Goal: Task Accomplishment & Management: Use online tool/utility

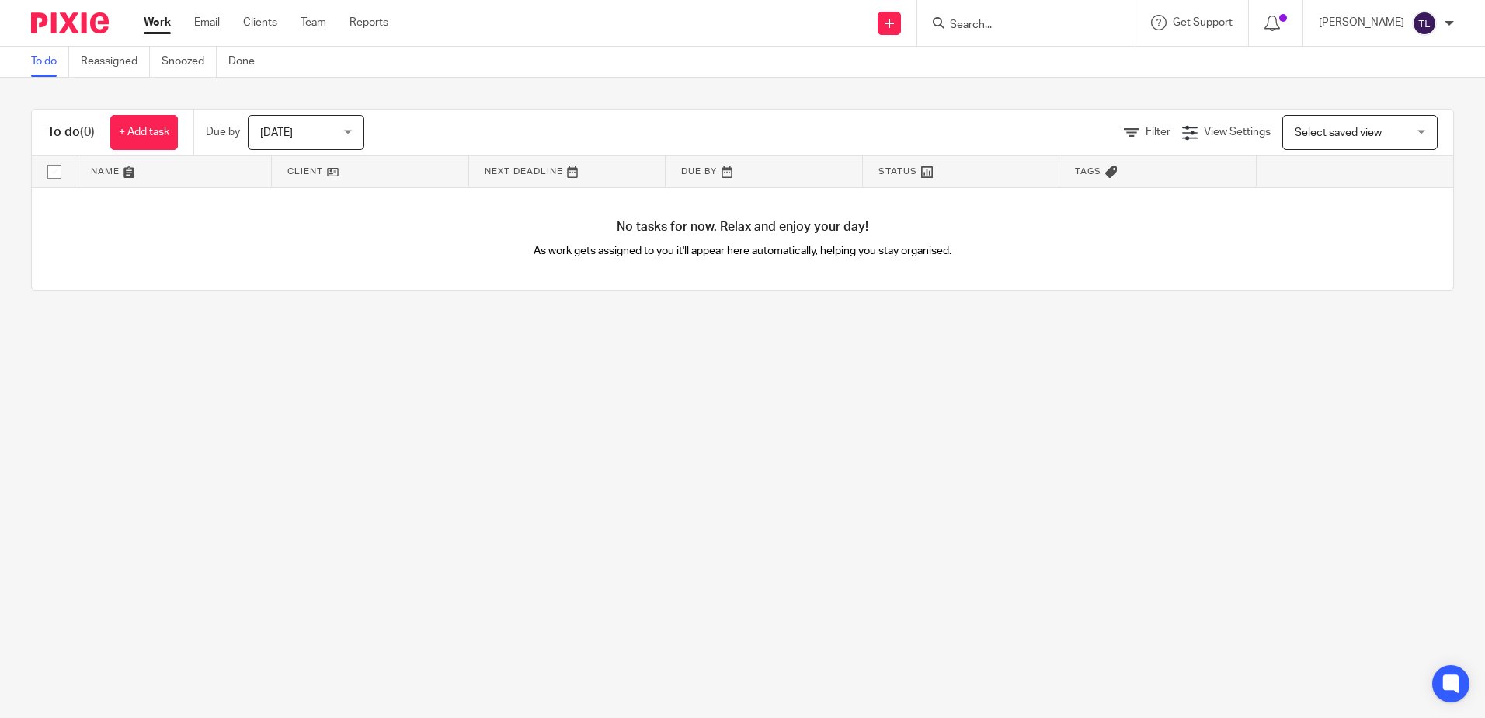
click at [987, 28] on input "Search" at bounding box center [1018, 26] width 140 height 14
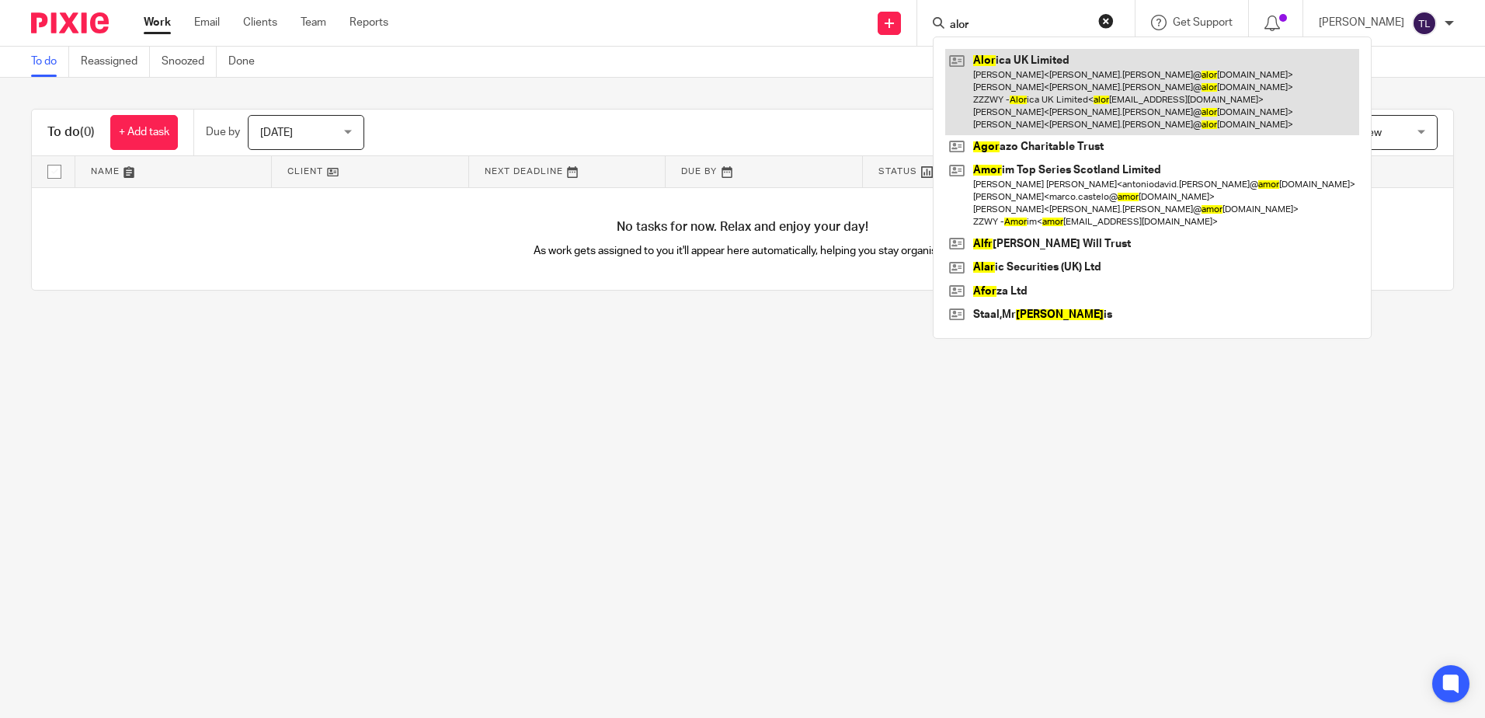
type input "alor"
click at [1024, 79] on link at bounding box center [1152, 92] width 414 height 86
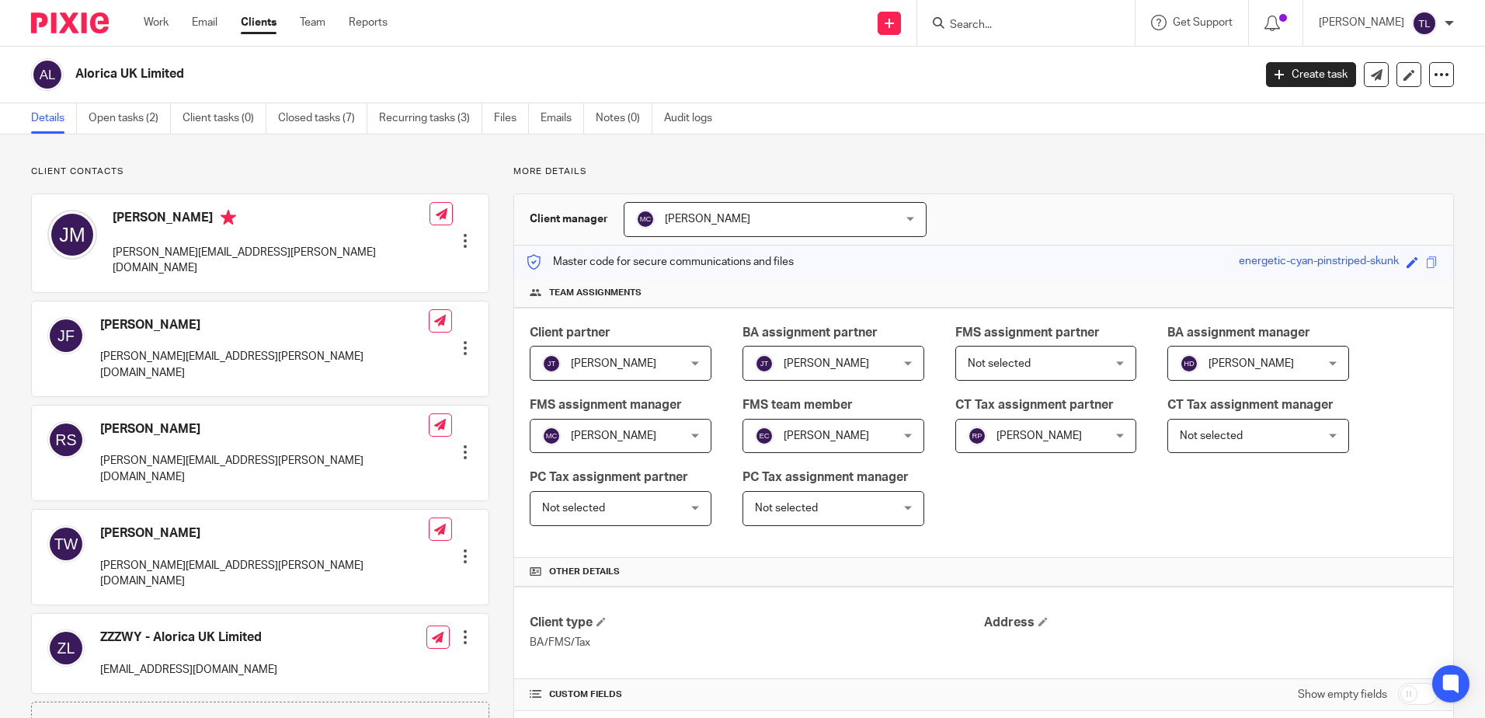
click at [138, 102] on div "Alorica UK Limited Create task Update from Companies House Export data Merge Ar…" at bounding box center [742, 75] width 1485 height 57
click at [134, 123] on link "Open tasks (2)" at bounding box center [130, 118] width 82 height 30
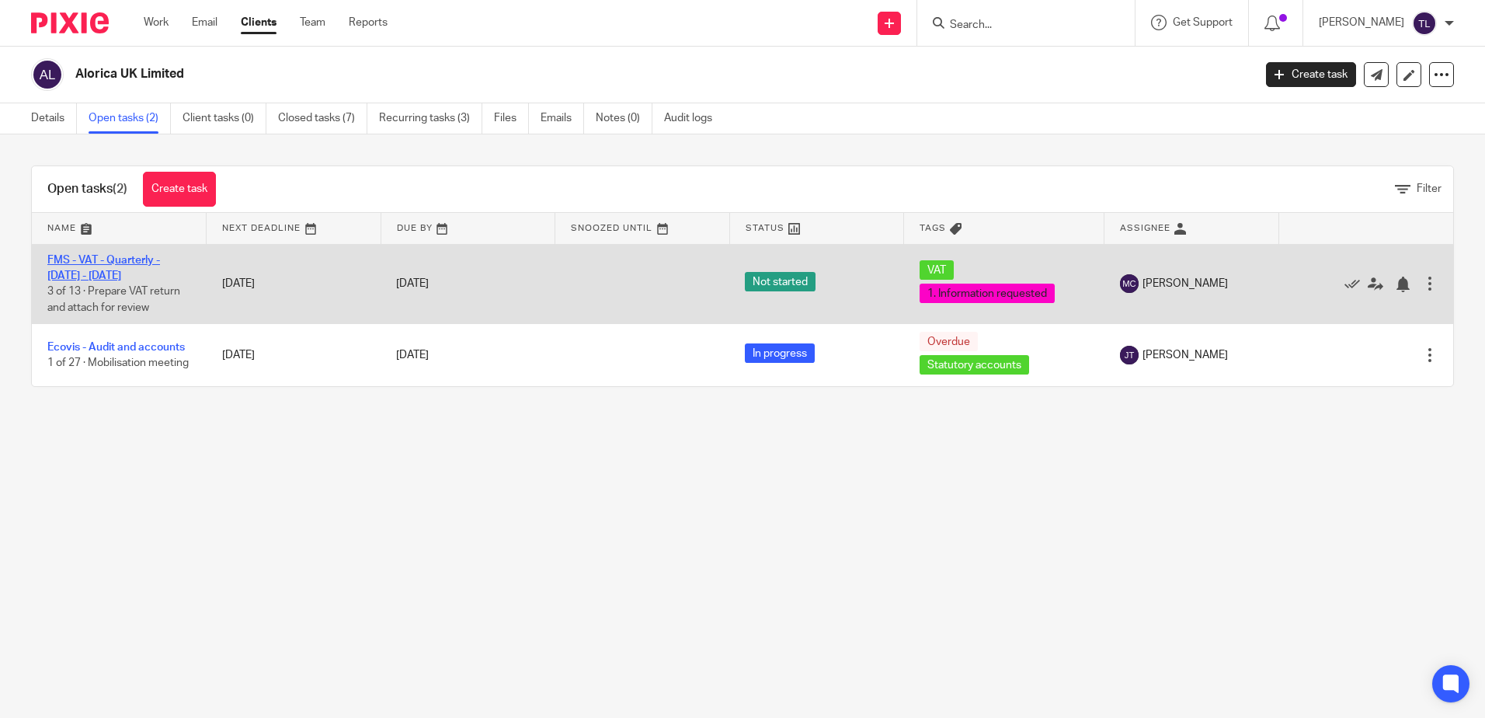
click at [67, 279] on link "FMS - VAT - Quarterly - June - August, 2025" at bounding box center [103, 268] width 113 height 26
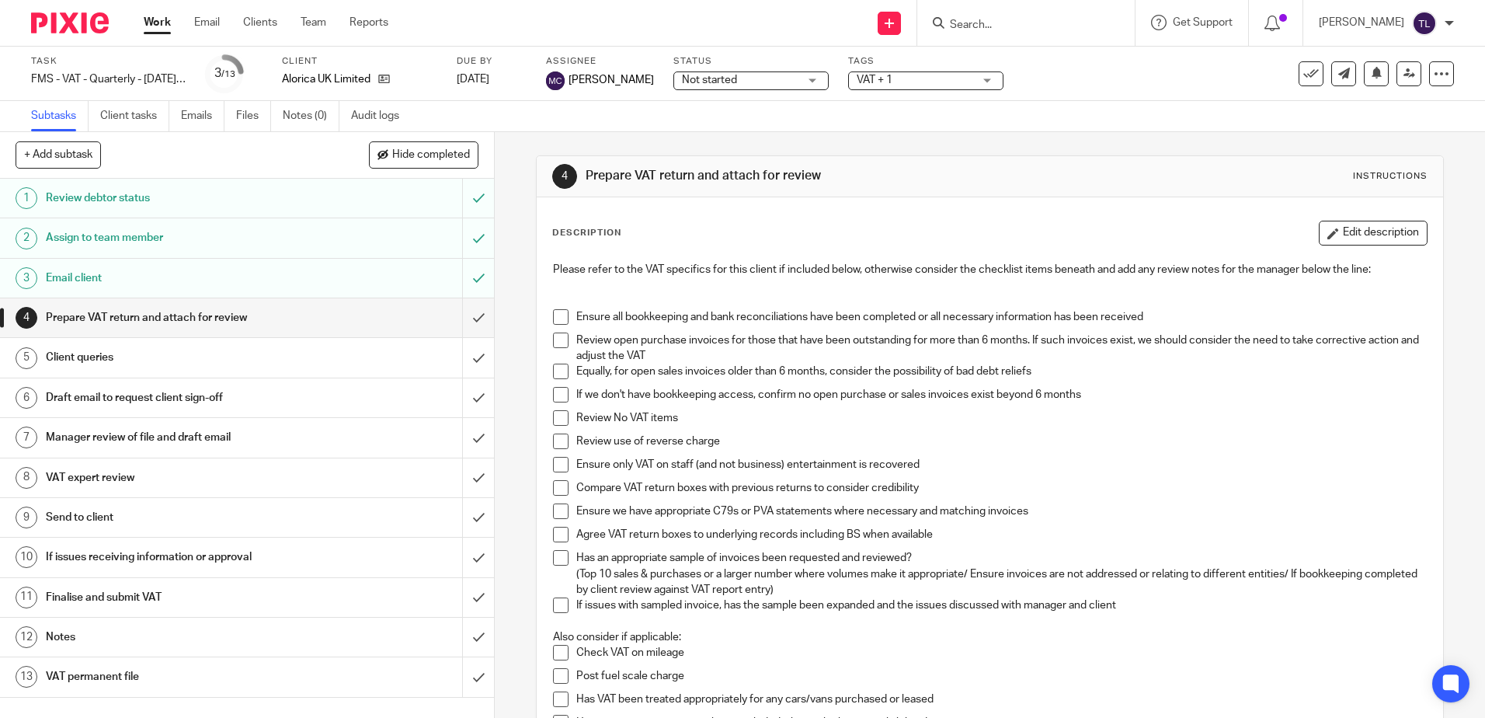
scroll to position [78, 0]
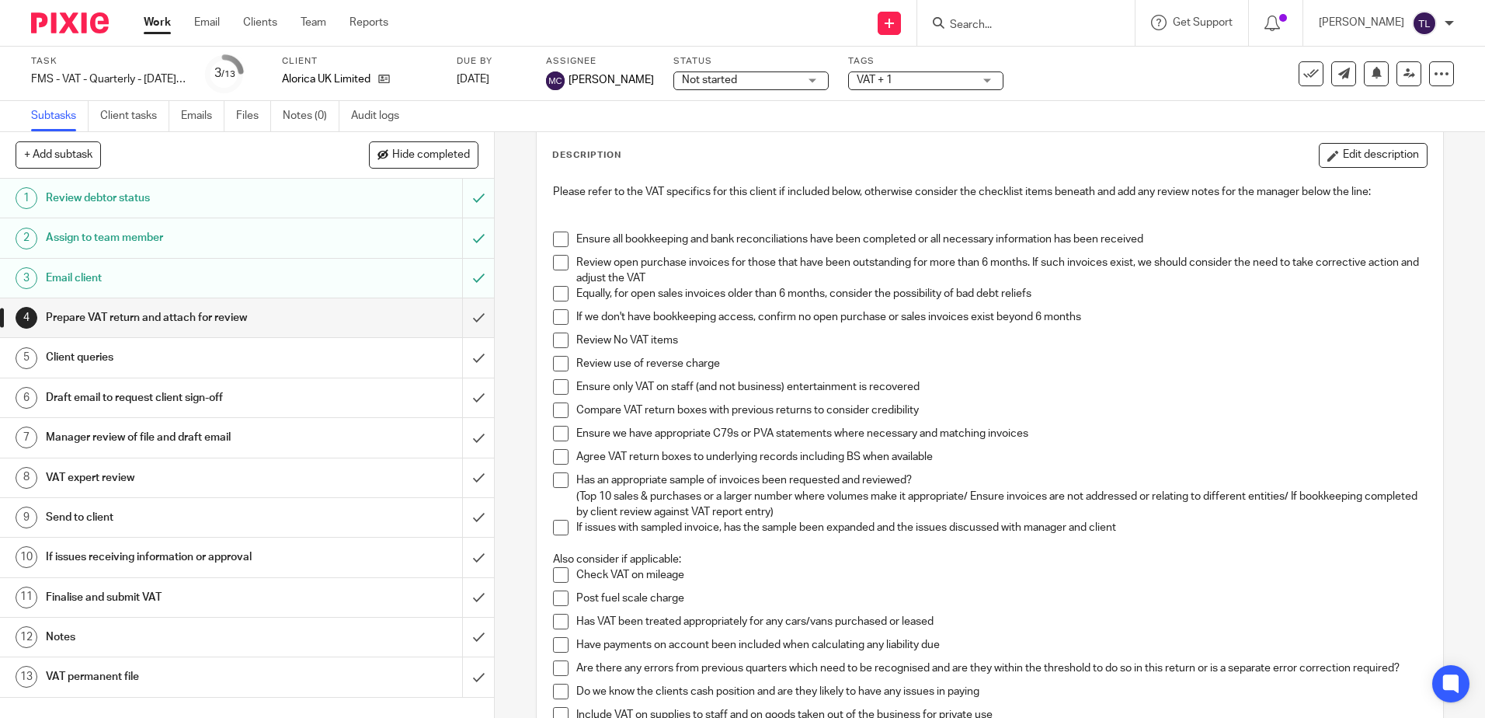
click at [558, 234] on span at bounding box center [561, 239] width 16 height 16
click at [557, 258] on span at bounding box center [561, 263] width 16 height 16
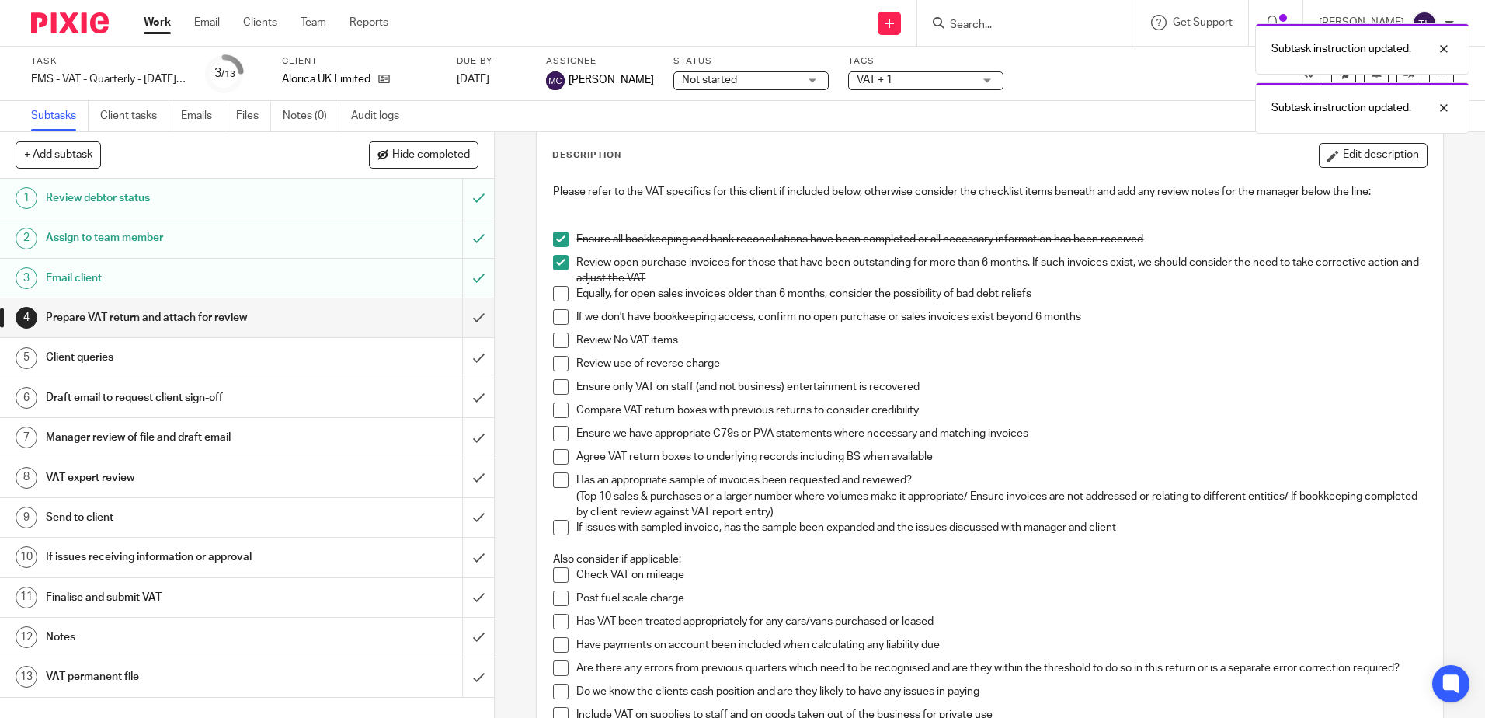
click at [556, 301] on span at bounding box center [561, 294] width 16 height 16
click at [556, 318] on span at bounding box center [561, 317] width 16 height 16
click at [559, 344] on span at bounding box center [561, 340] width 16 height 16
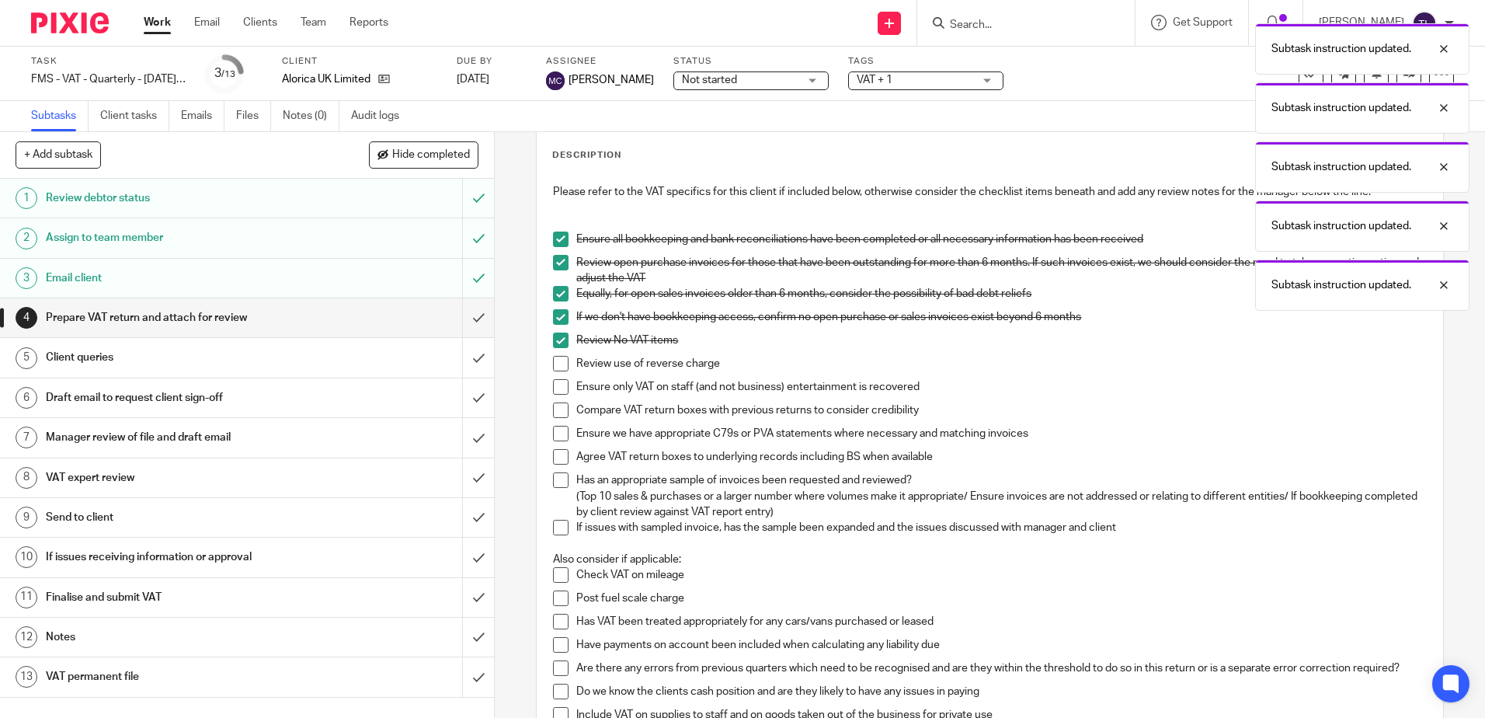
click at [554, 369] on span at bounding box center [561, 364] width 16 height 16
click at [555, 387] on span at bounding box center [561, 387] width 16 height 16
click at [555, 408] on span at bounding box center [561, 410] width 16 height 16
click at [556, 433] on span at bounding box center [561, 434] width 16 height 16
click at [553, 453] on span at bounding box center [561, 457] width 16 height 16
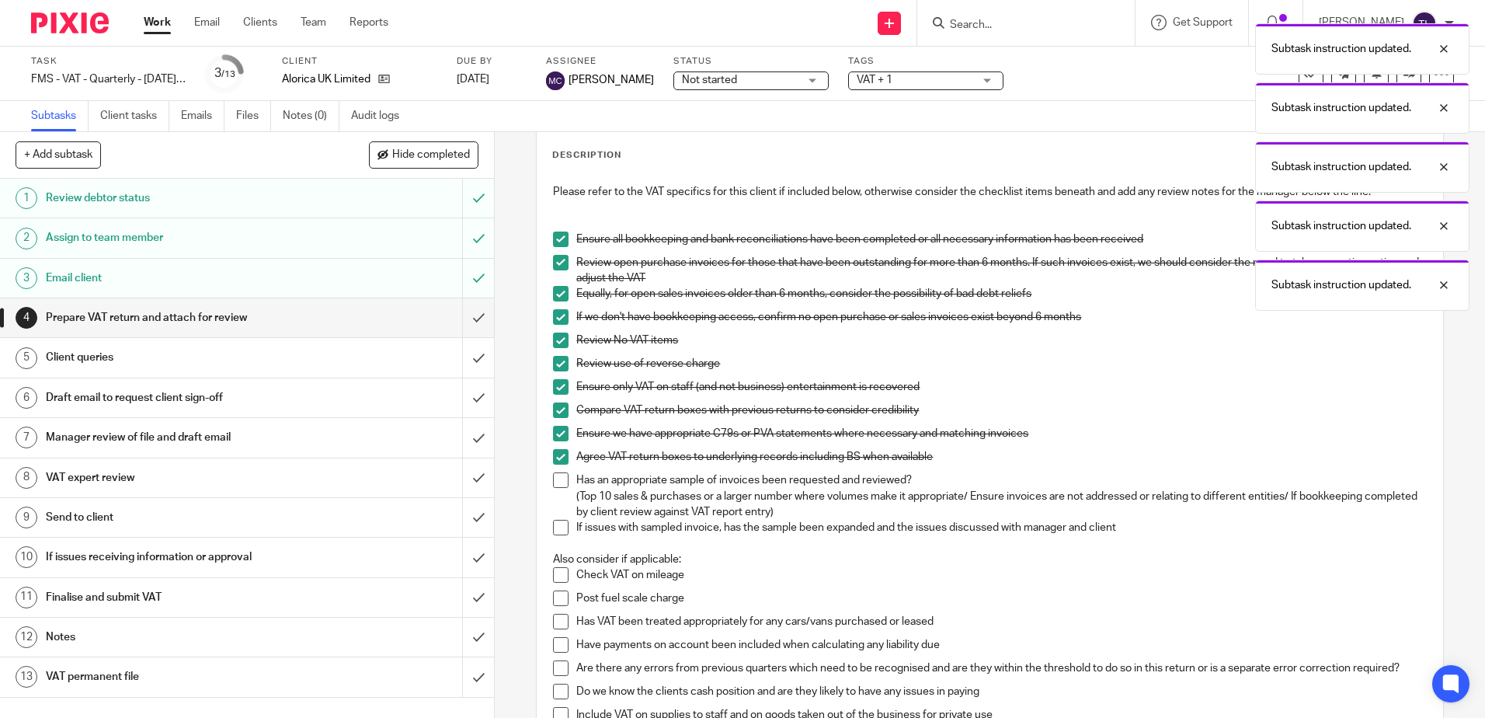
click at [553, 481] on span at bounding box center [561, 480] width 16 height 16
click at [554, 531] on span at bounding box center [561, 528] width 16 height 16
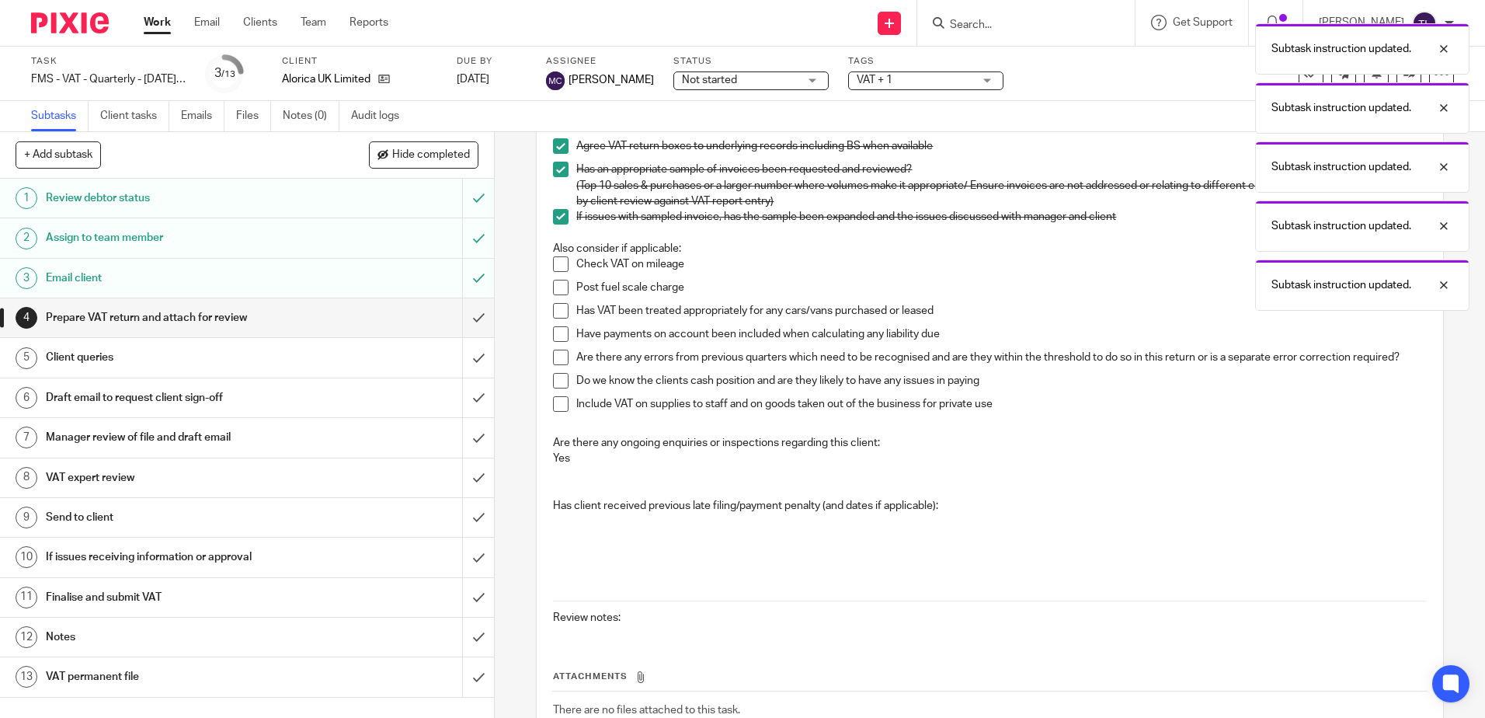
scroll to position [497, 0]
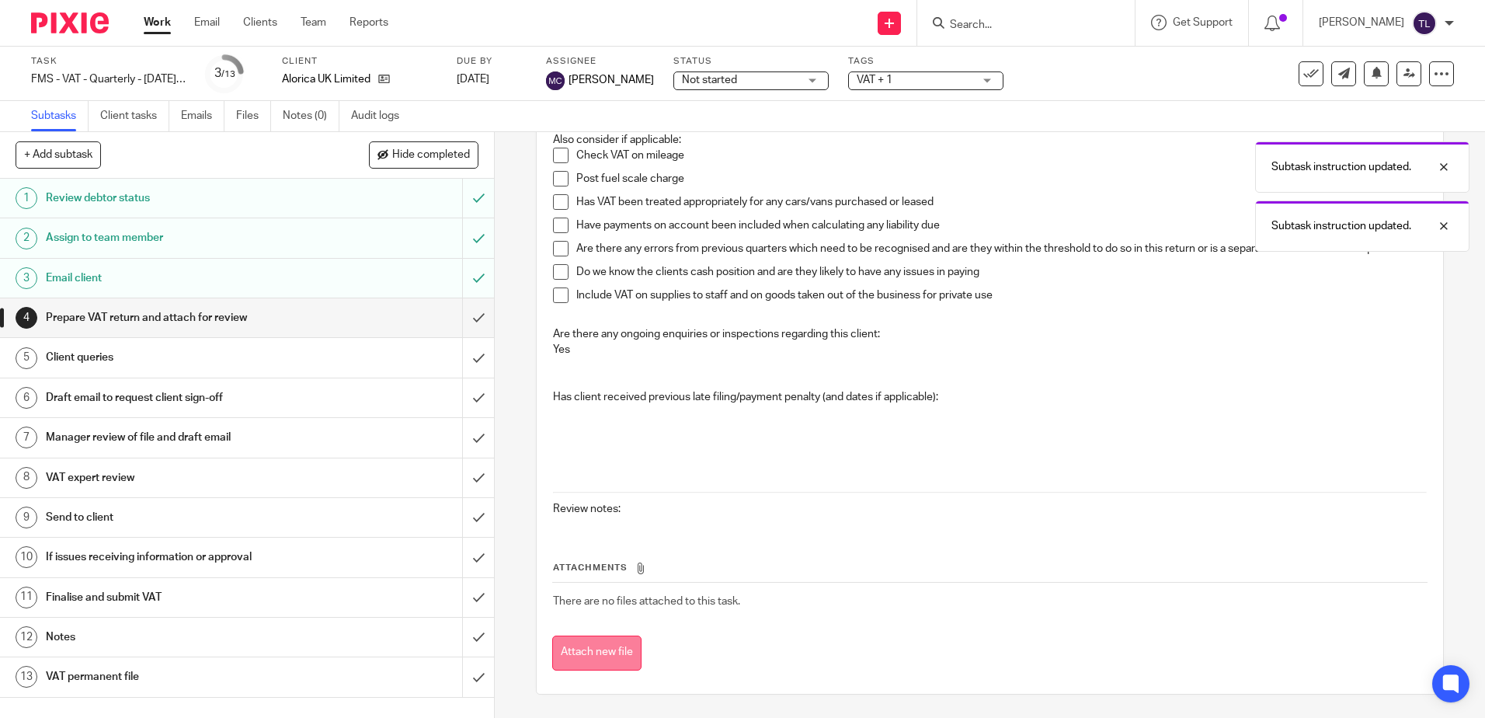
click at [622, 643] on button "Attach new file" at bounding box center [596, 652] width 89 height 35
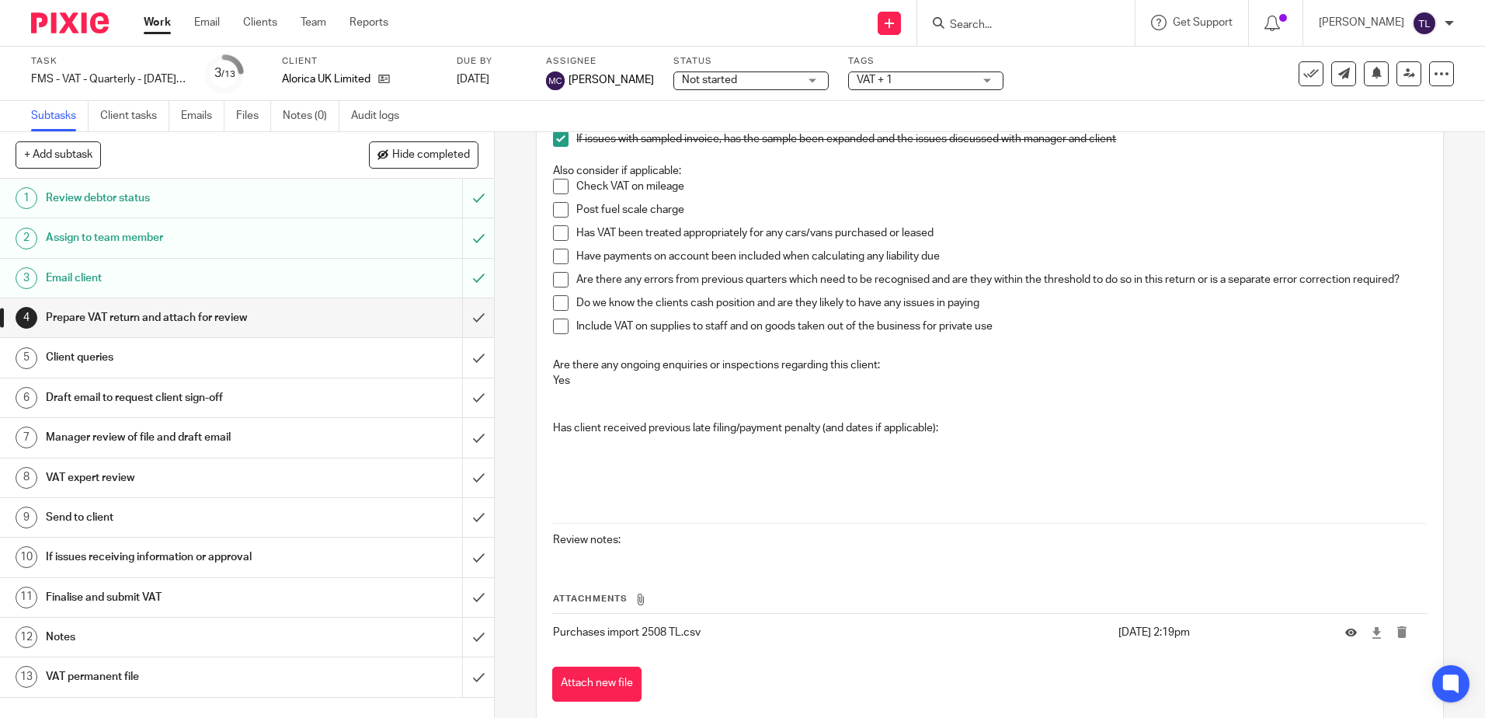
scroll to position [497, 0]
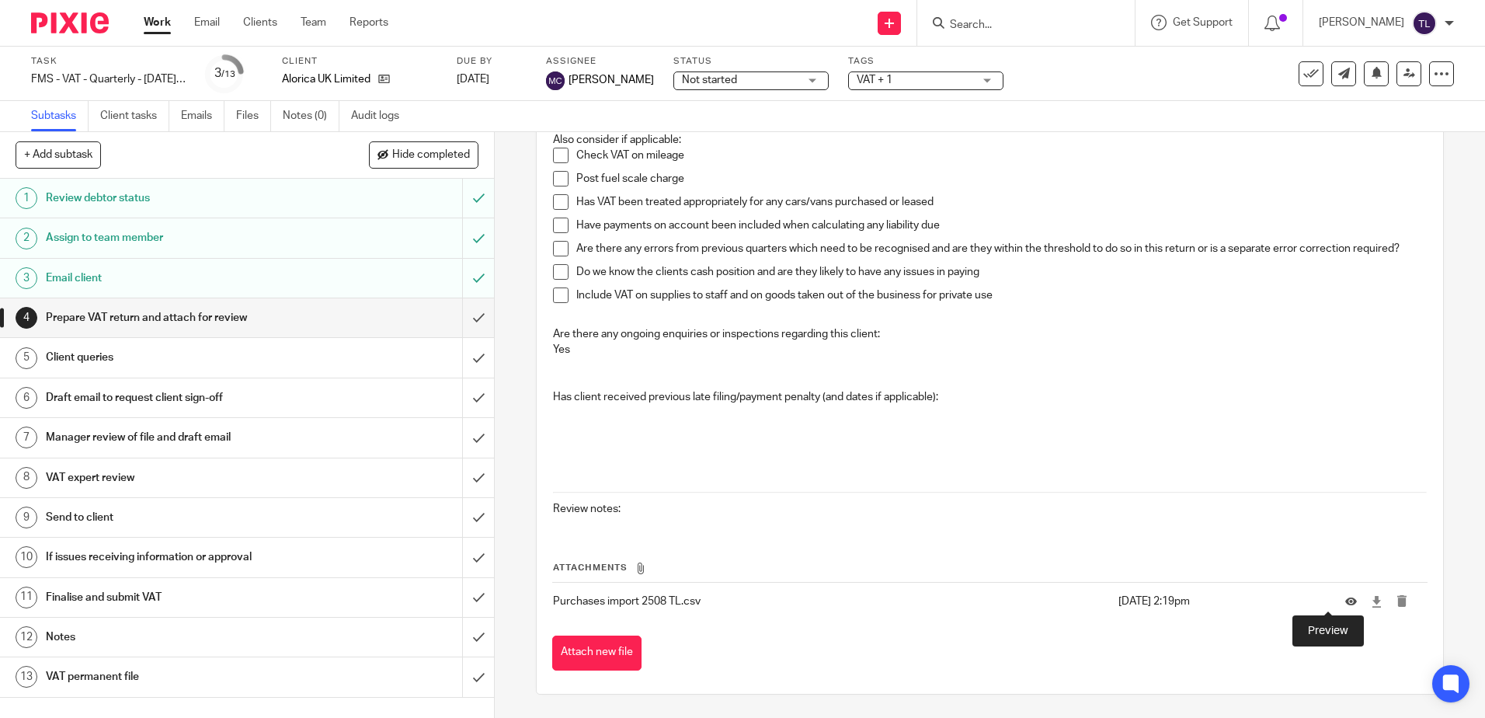
click at [1330, 603] on td at bounding box center [1379, 600] width 98 height 37
click at [1345, 603] on icon at bounding box center [1351, 602] width 12 height 12
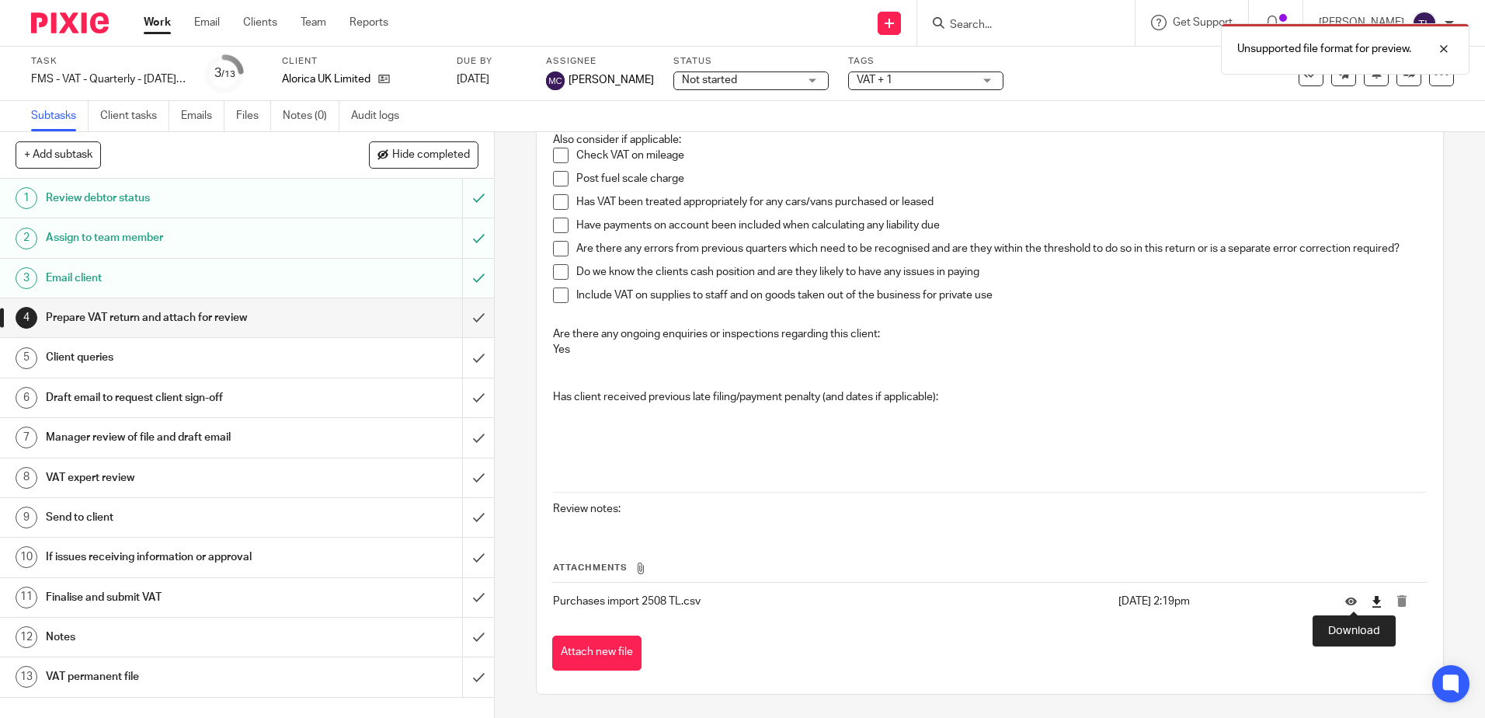
click at [1371, 600] on icon at bounding box center [1377, 602] width 12 height 12
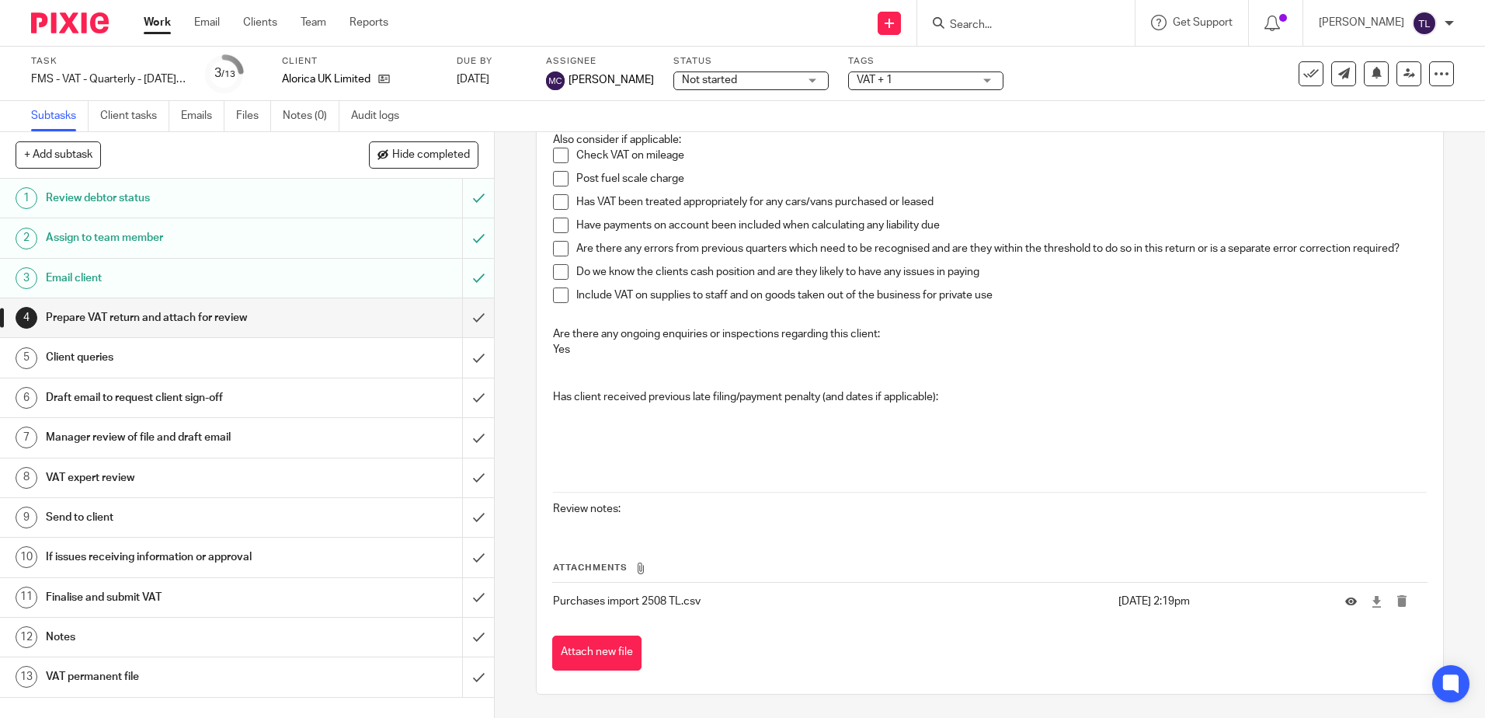
click at [852, 404] on p "Has client received previous late filing/payment penalty (and dates if applicab…" at bounding box center [989, 397] width 873 height 16
click at [1396, 603] on button "submit" at bounding box center [1407, 601] width 23 height 12
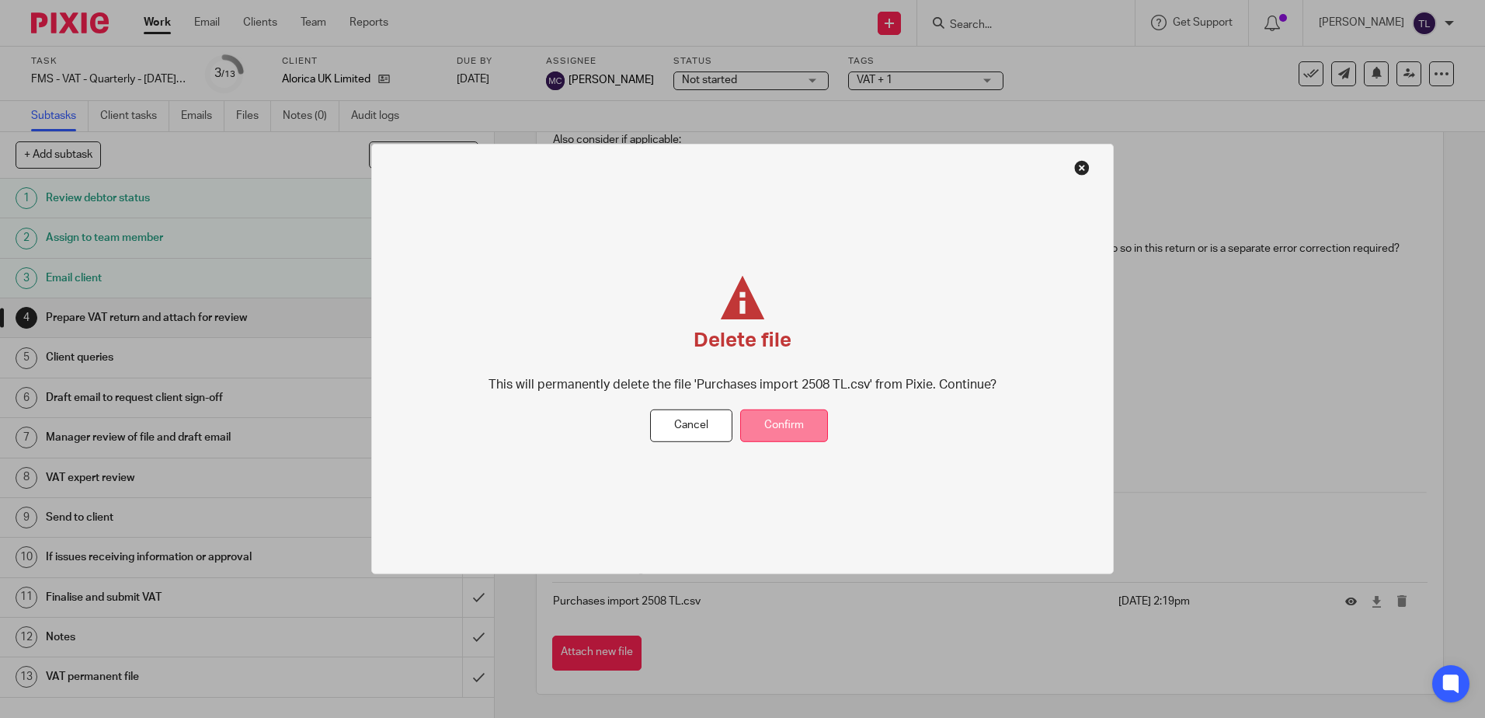
click at [770, 421] on button "Confirm" at bounding box center [784, 425] width 88 height 33
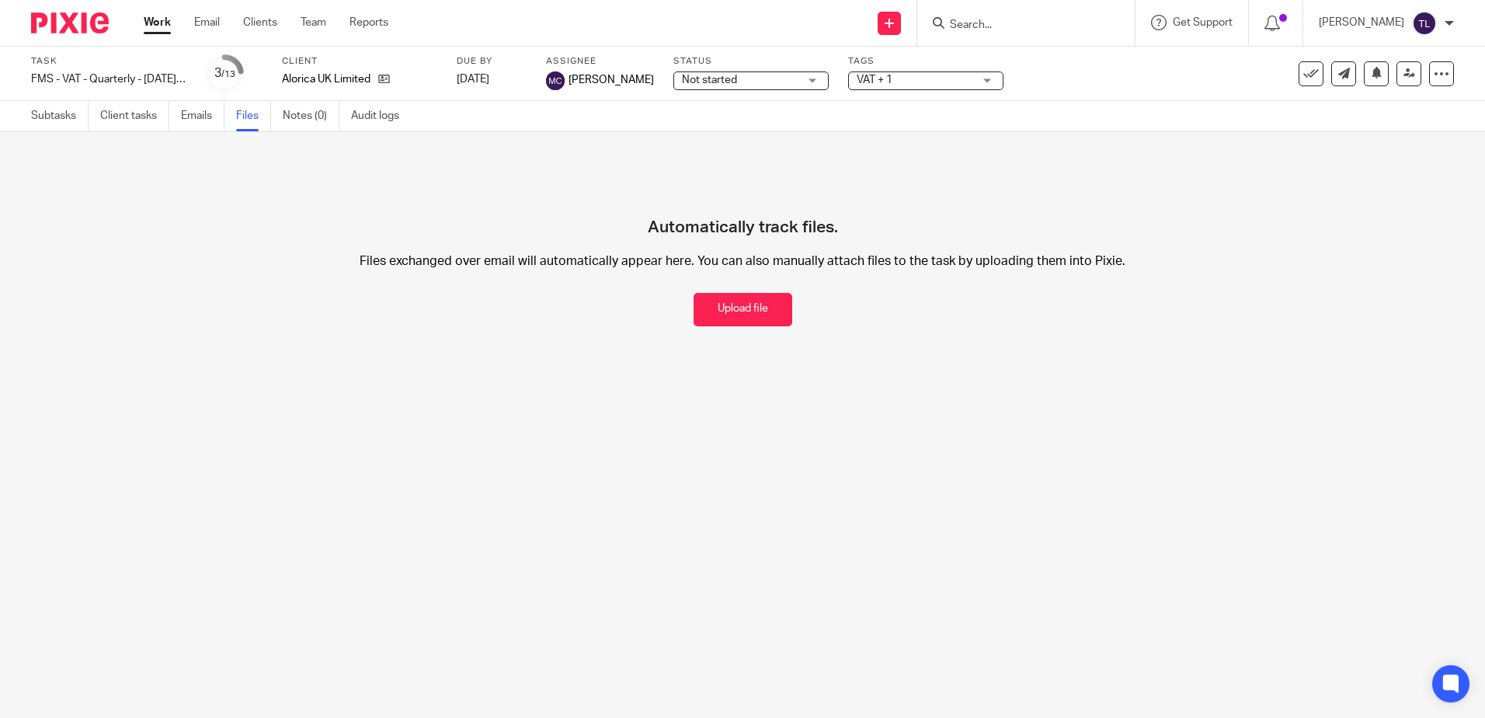
click at [169, 30] on link "Work" at bounding box center [157, 23] width 27 height 16
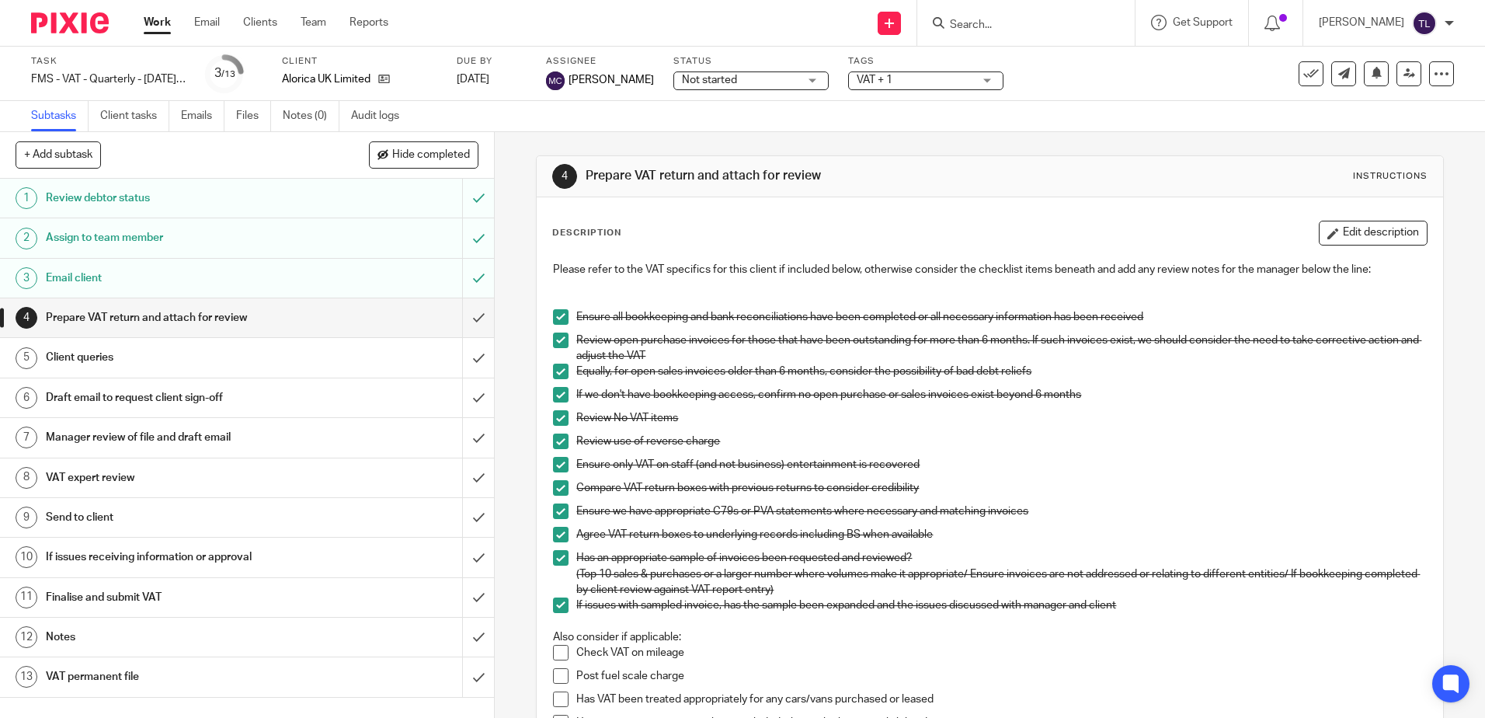
scroll to position [466, 0]
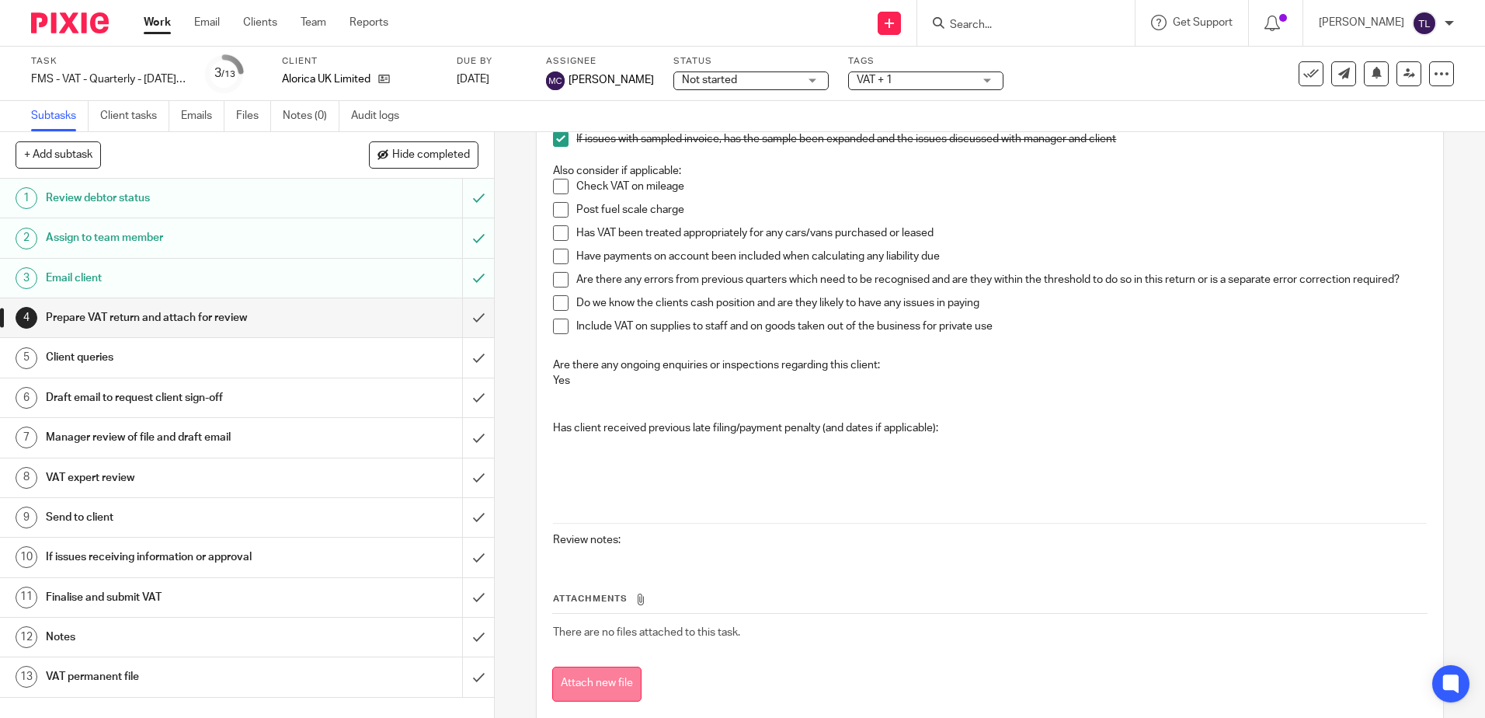
click at [609, 675] on button "Attach new file" at bounding box center [596, 683] width 89 height 35
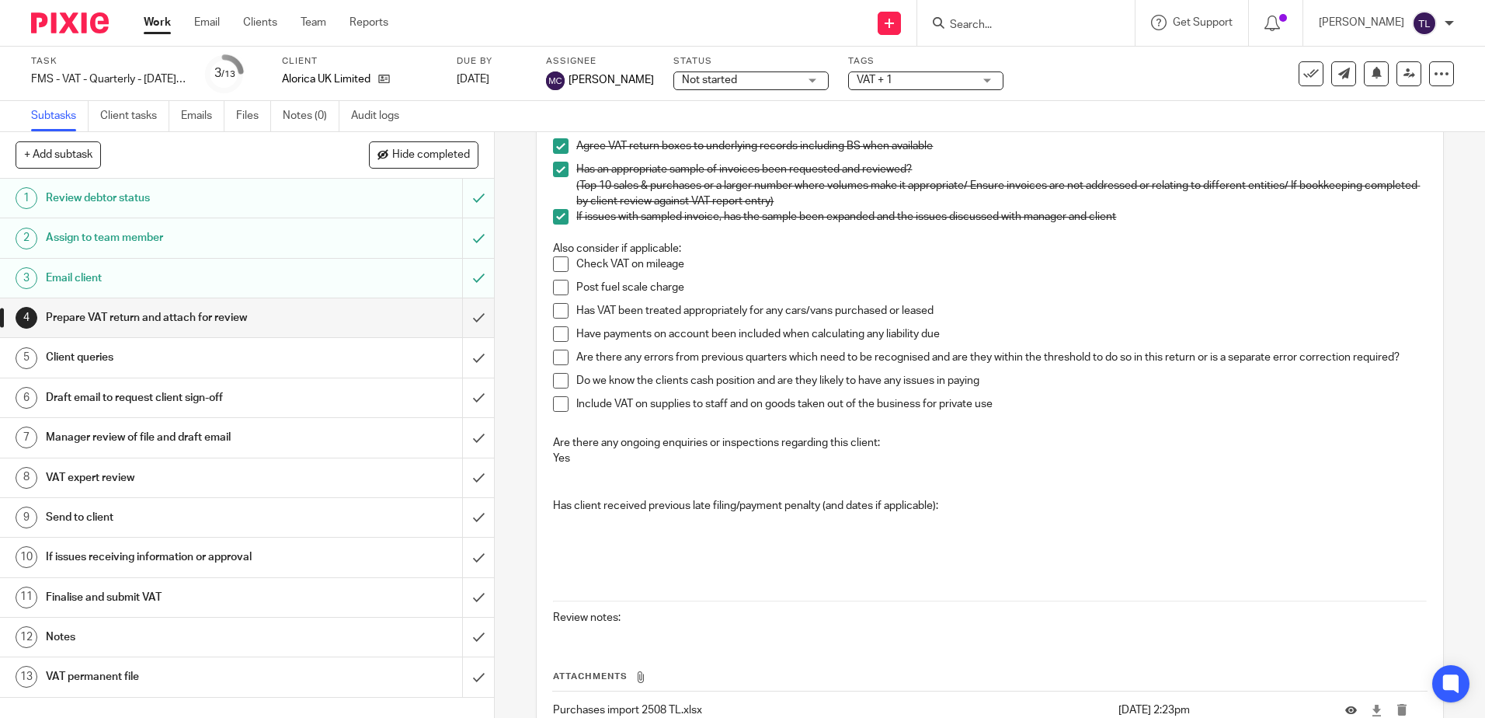
scroll to position [497, 0]
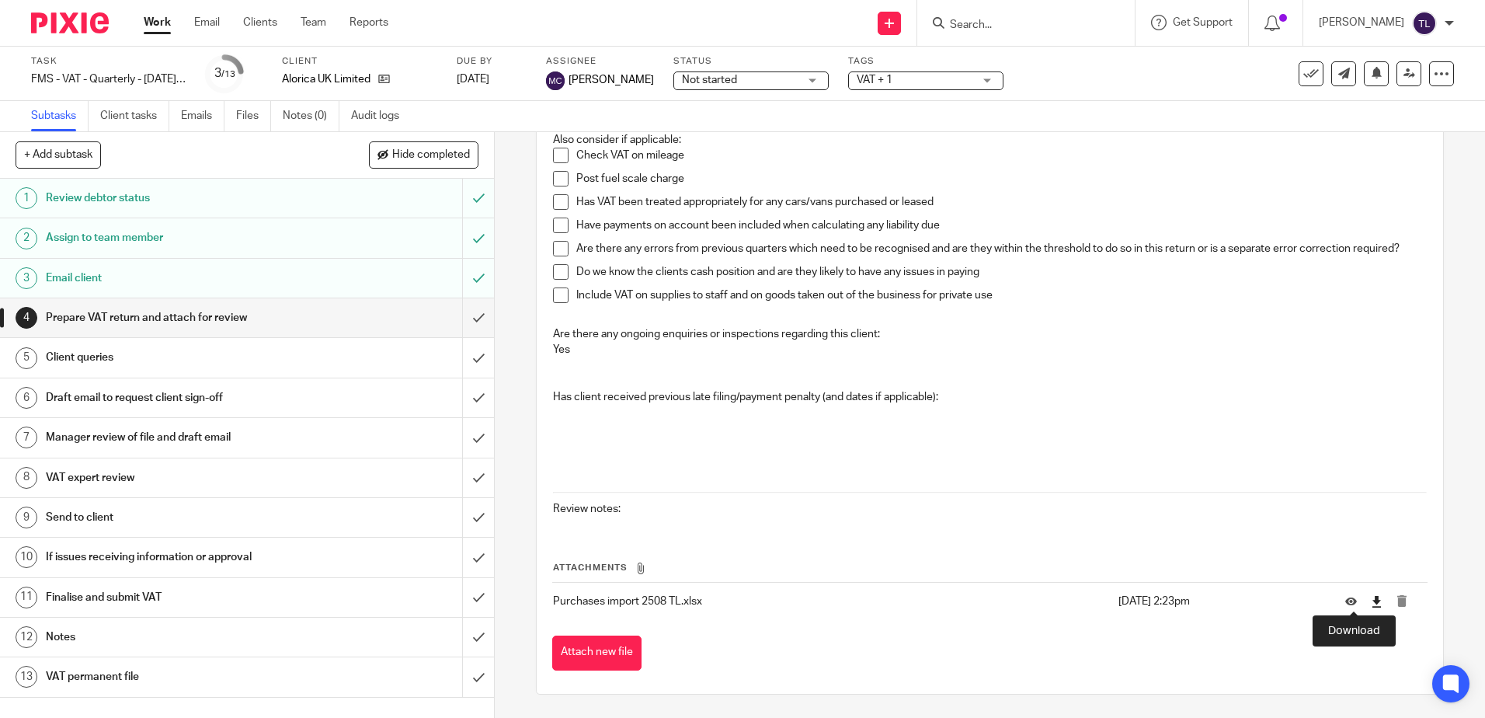
click at [1371, 596] on icon at bounding box center [1377, 602] width 12 height 12
click at [461, 313] on input "submit" at bounding box center [247, 317] width 494 height 39
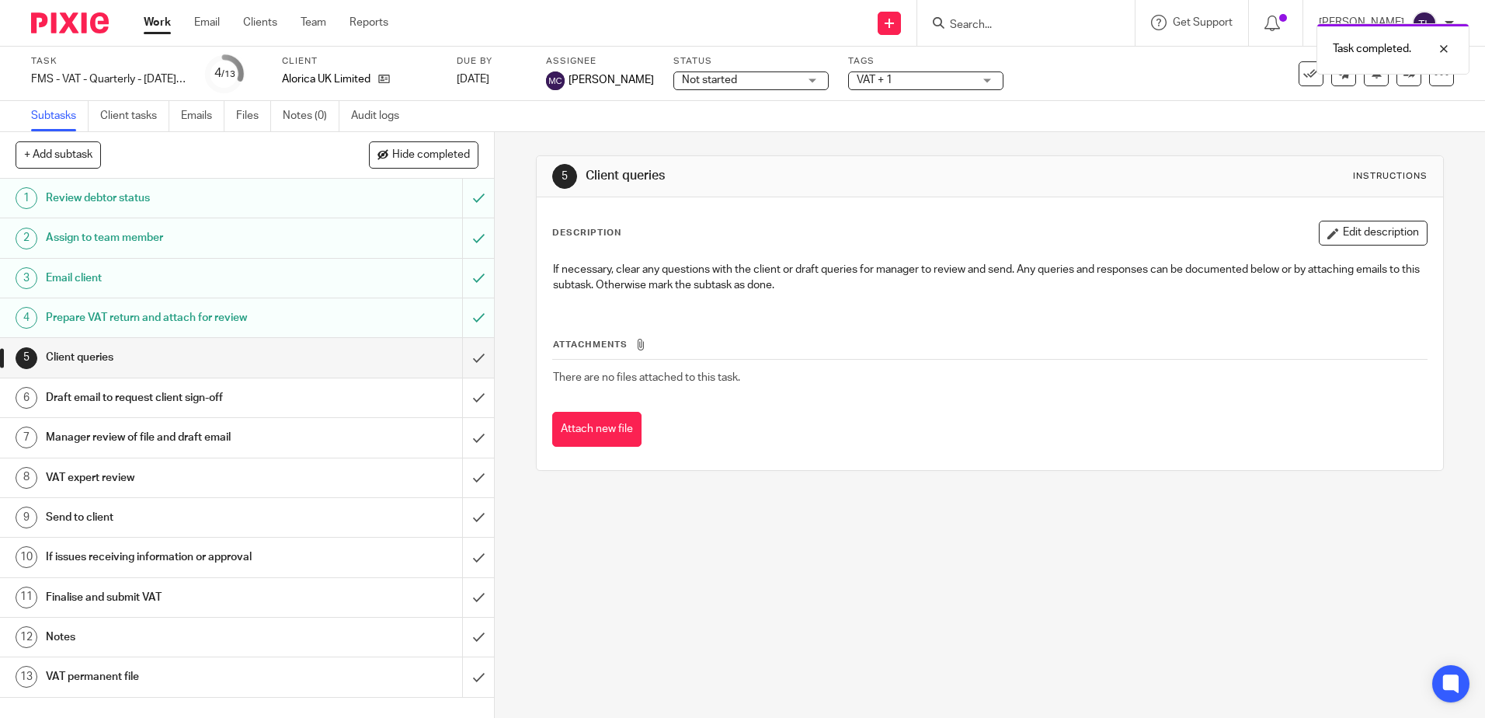
click at [339, 321] on div "Prepare VAT return and attach for review" at bounding box center [247, 317] width 402 height 23
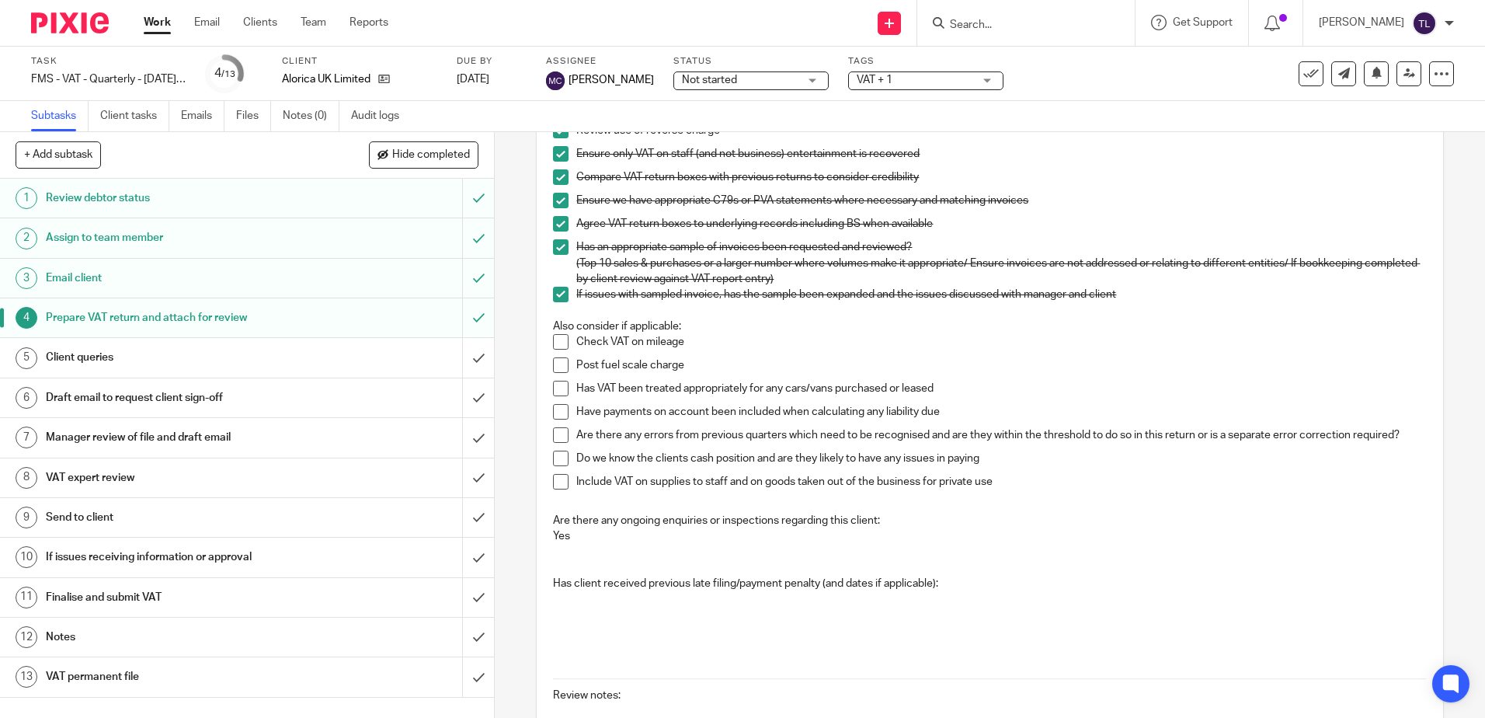
scroll to position [466, 0]
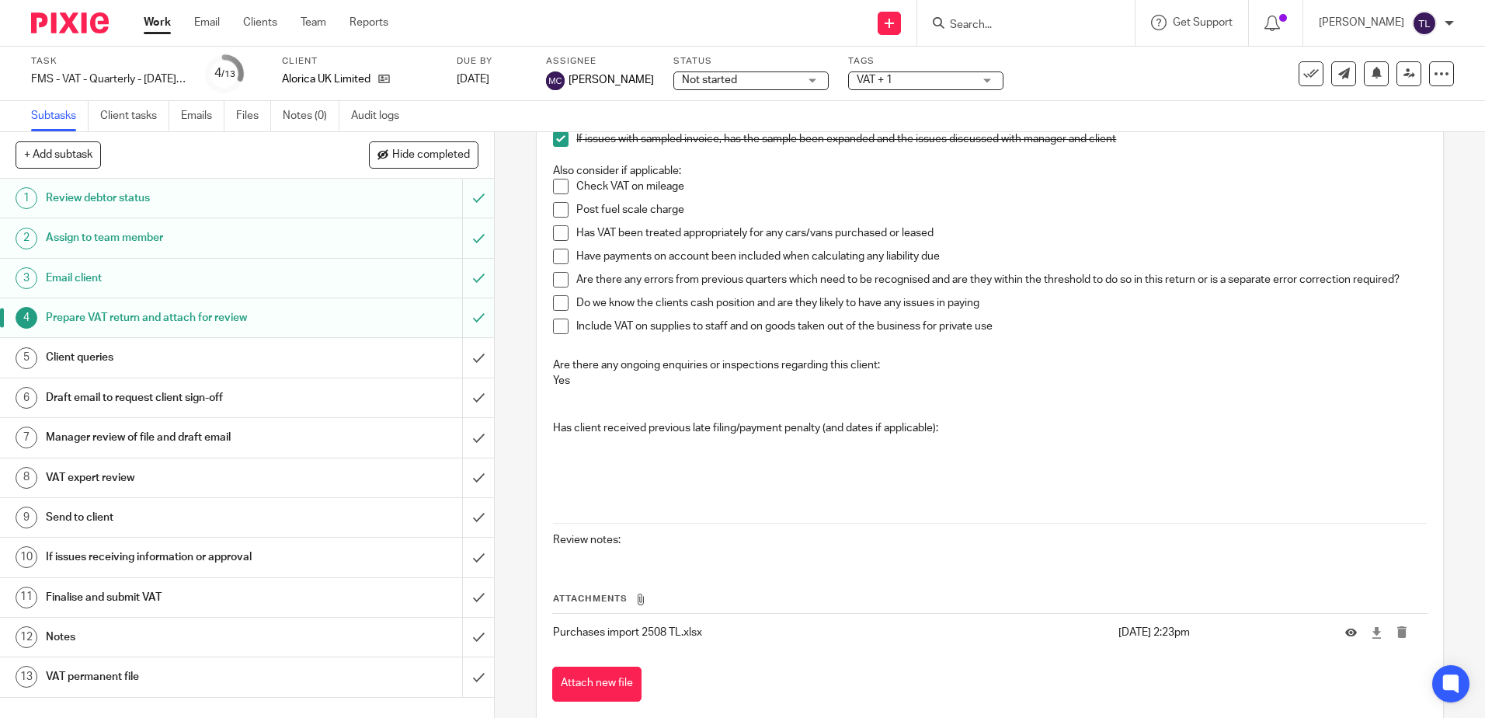
click at [259, 363] on h1 "Client queries" at bounding box center [179, 357] width 267 height 23
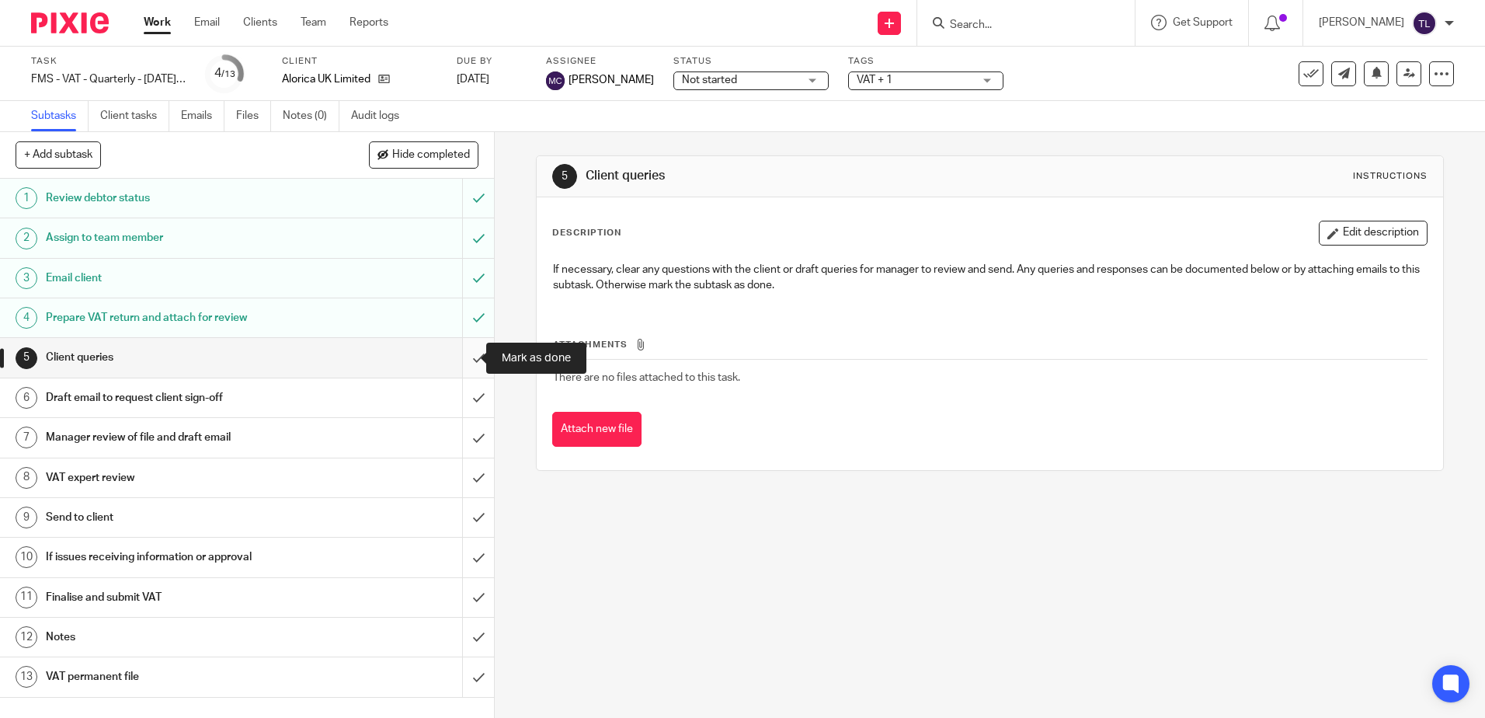
click at [464, 358] on input "submit" at bounding box center [247, 357] width 494 height 39
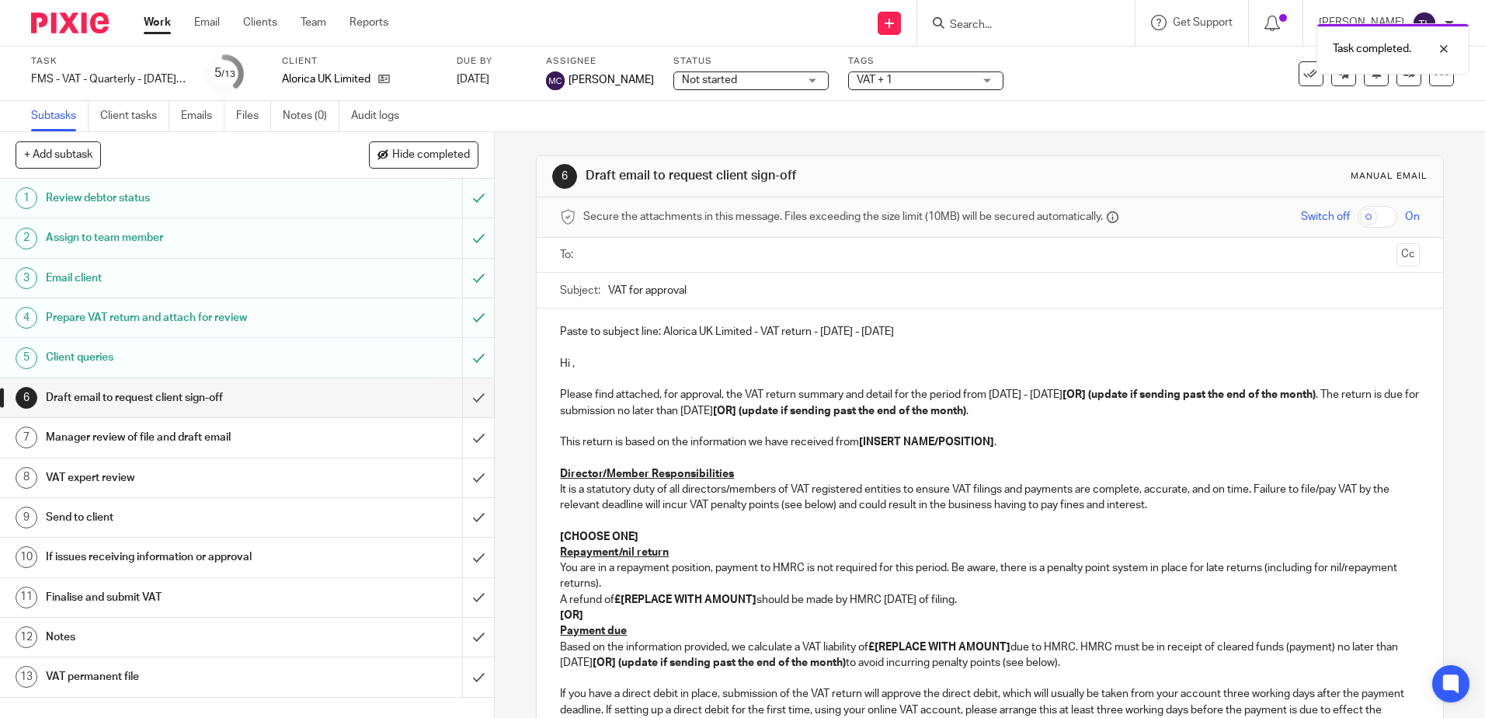
click at [859, 442] on strong "[INSERT NAME/POSITION]" at bounding box center [926, 441] width 135 height 11
drag, startPoint x: 858, startPoint y: 444, endPoint x: 992, endPoint y: 444, distance: 133.6
click at [992, 444] on p "This return is based on the information we have received from [INSERT NAME/POSI…" at bounding box center [989, 442] width 859 height 16
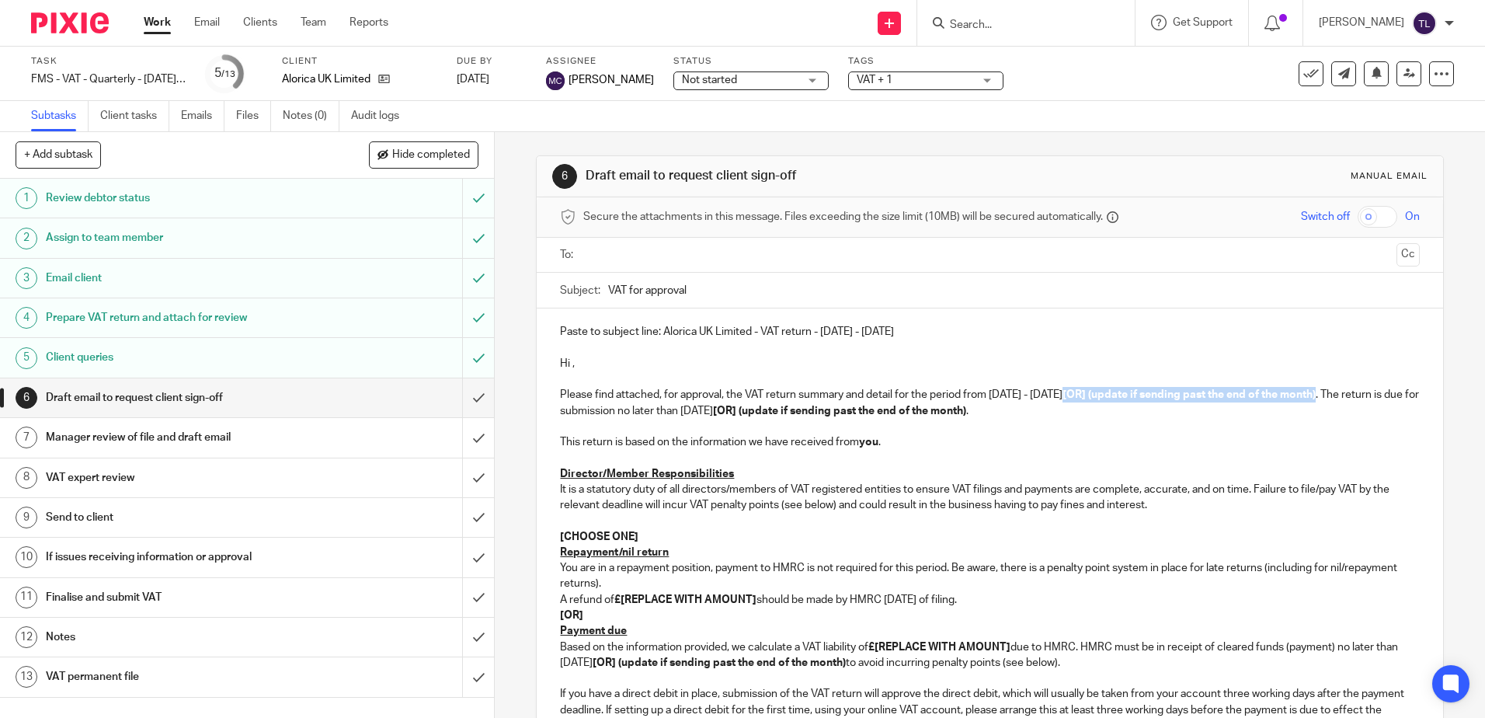
drag, startPoint x: 1090, startPoint y: 396, endPoint x: 1341, endPoint y: 402, distance: 250.9
click at [1341, 402] on p "Please find attached, for approval, the VAT return summary and detail for the p…" at bounding box center [989, 403] width 859 height 32
click at [1372, 394] on p "Please find attached, for approval, the VAT return summary and detail for the p…" at bounding box center [989, 403] width 859 height 32
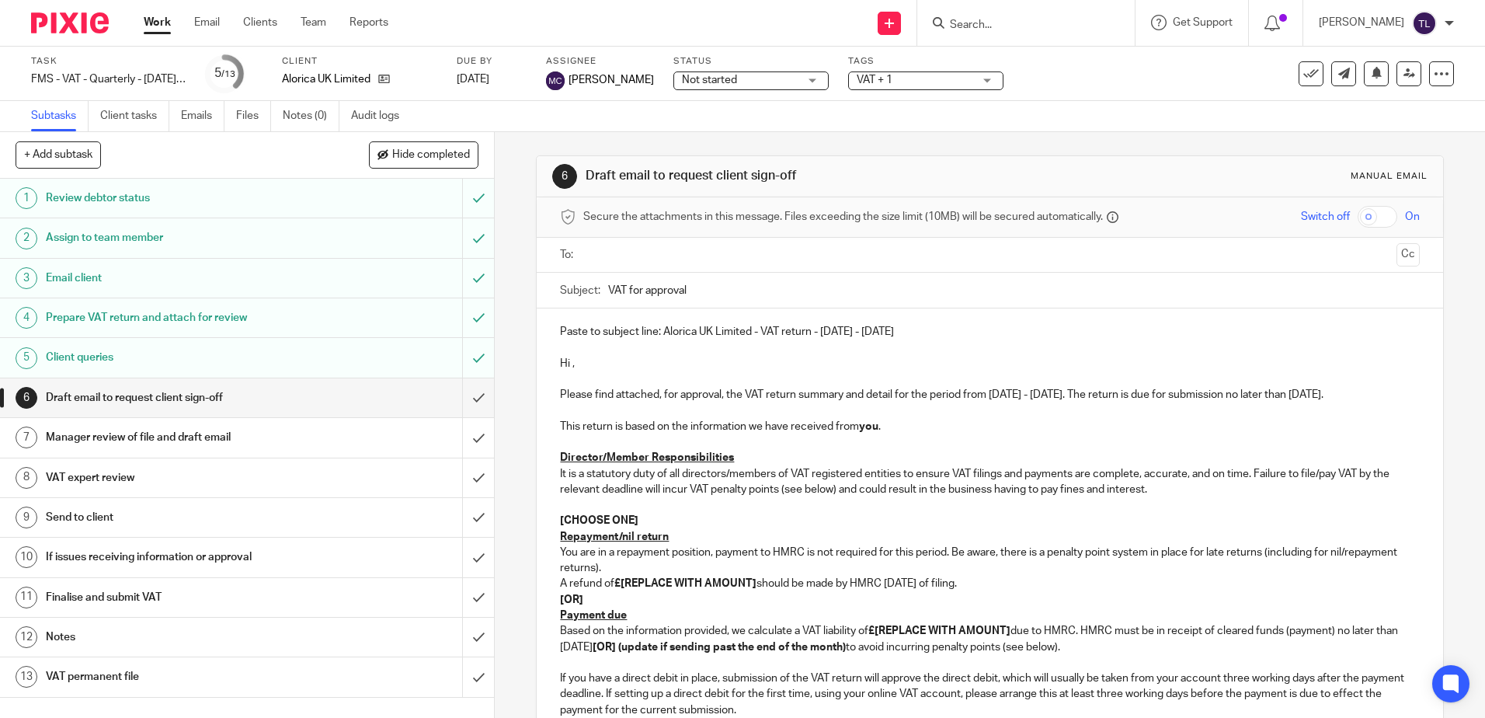
scroll to position [155, 0]
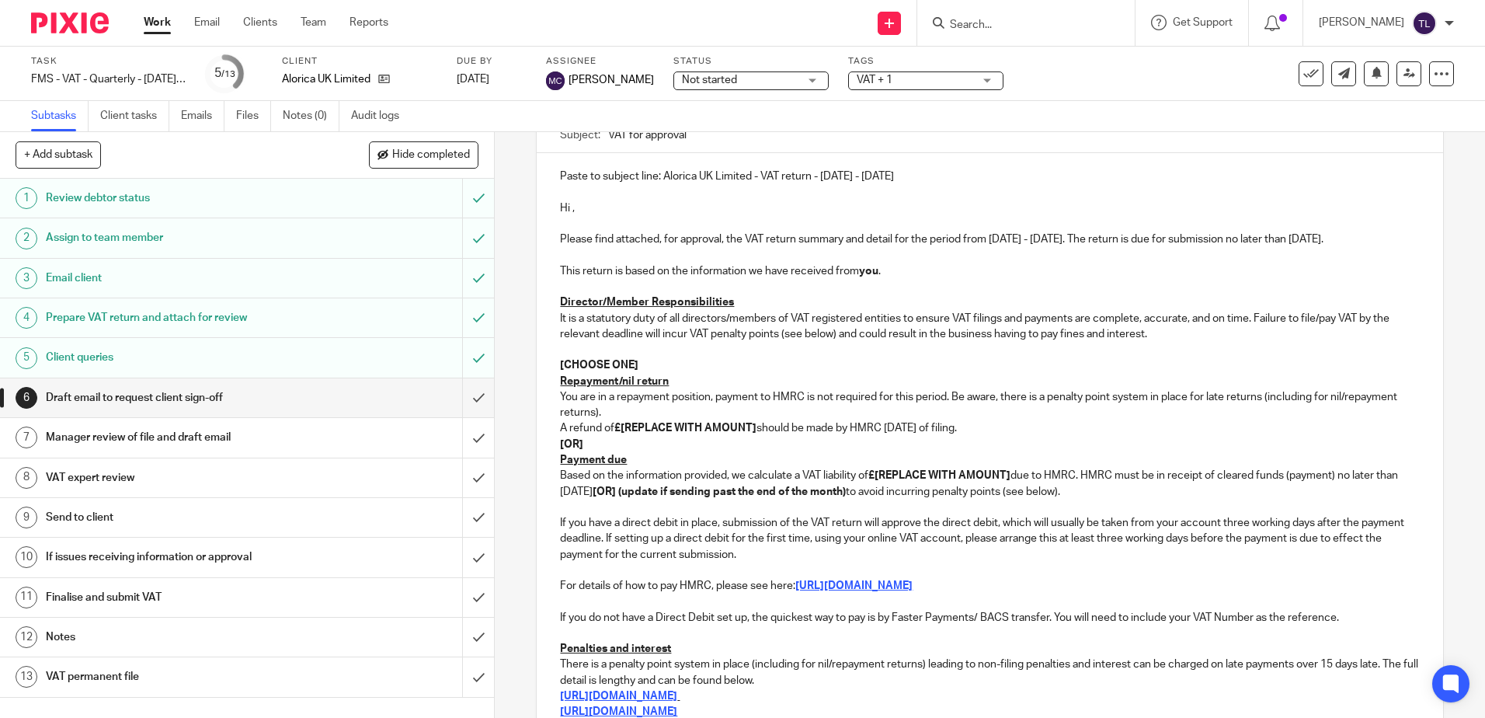
click at [589, 355] on p at bounding box center [989, 350] width 859 height 16
click at [592, 367] on strong "[CHOOSE ONE]" at bounding box center [599, 365] width 78 height 11
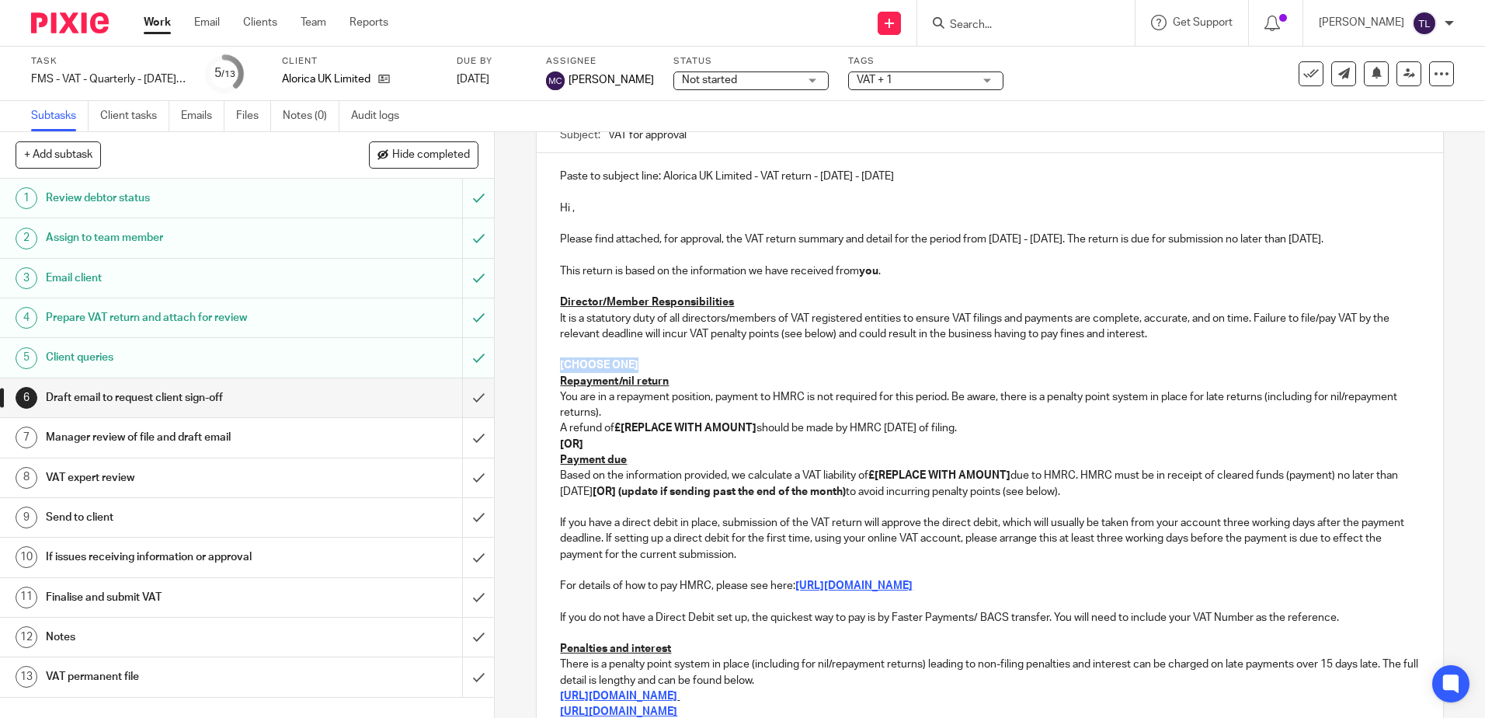
click at [592, 367] on strong "[CHOOSE ONE]" at bounding box center [599, 365] width 78 height 11
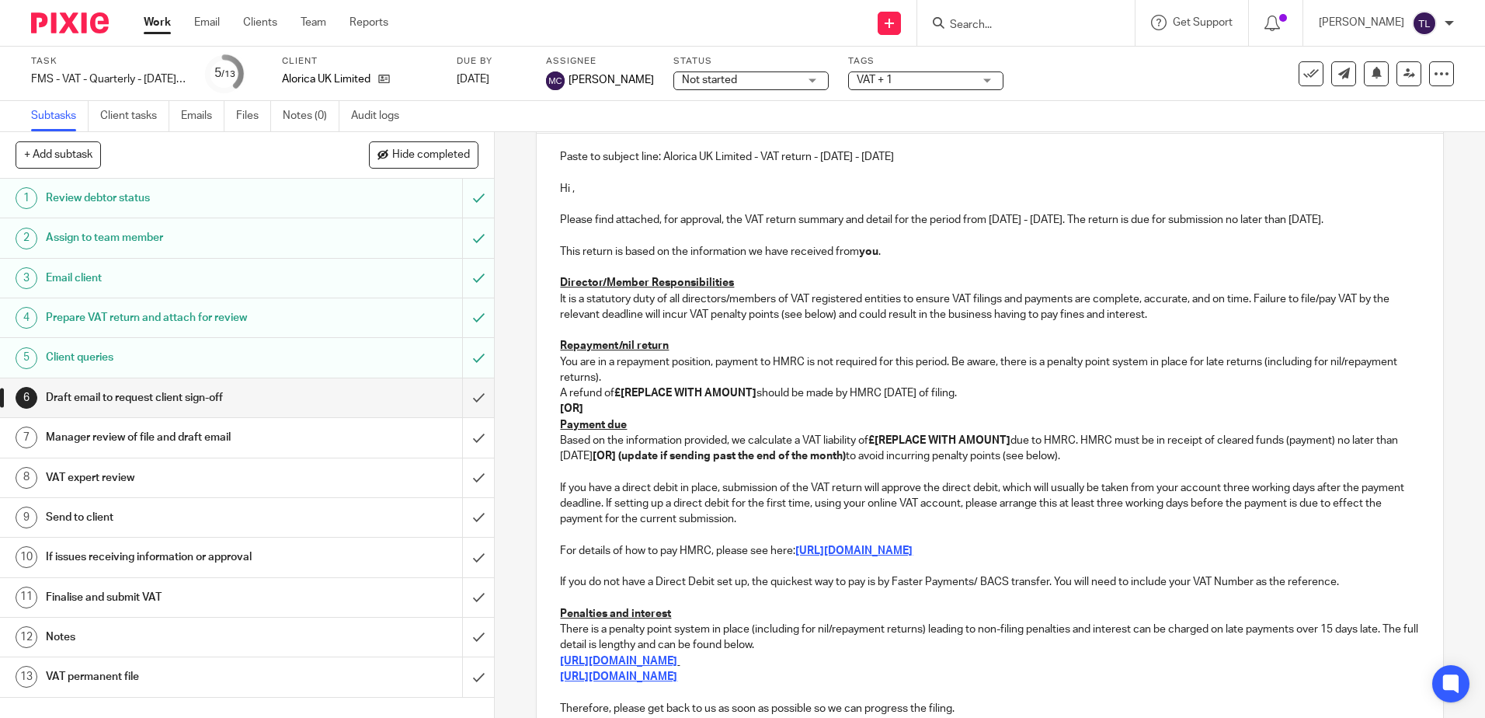
scroll to position [252, 0]
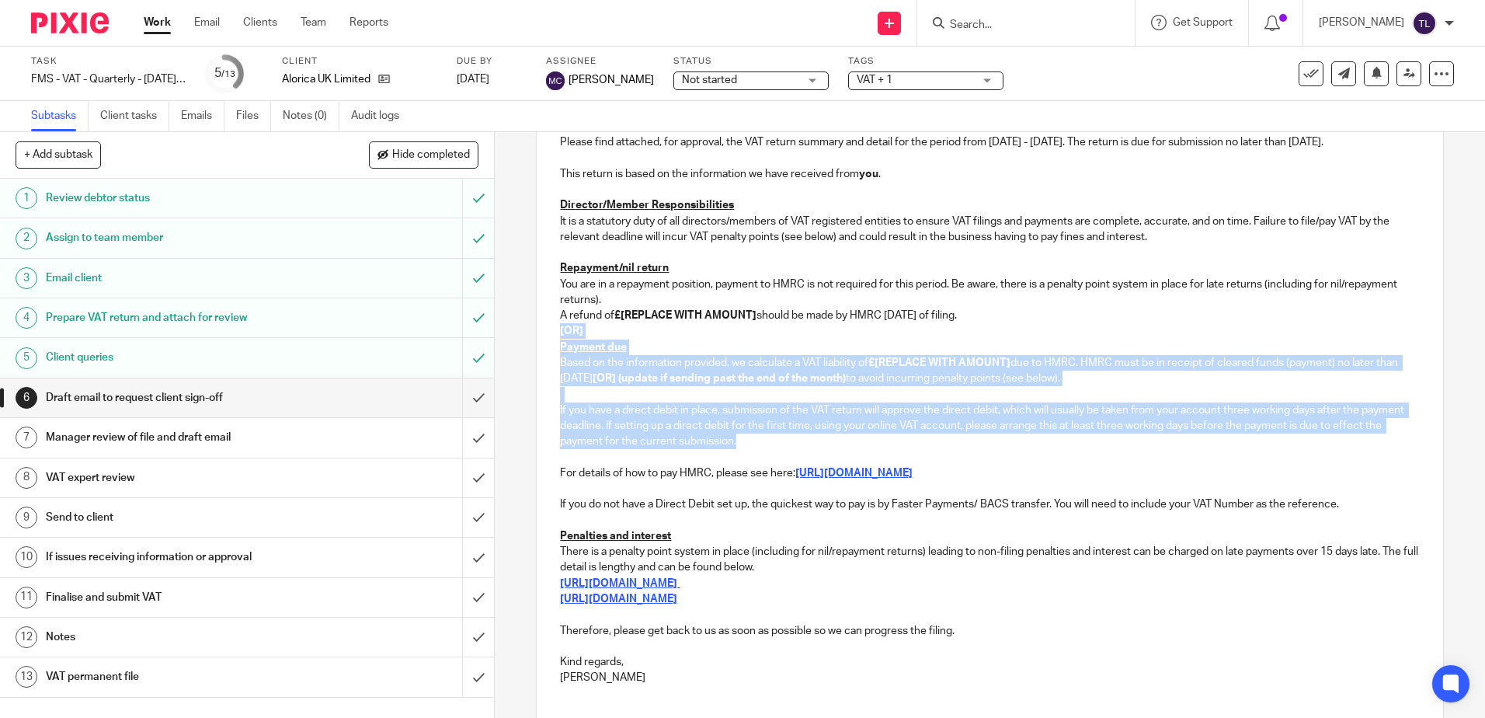
drag, startPoint x: 555, startPoint y: 332, endPoint x: 1133, endPoint y: 446, distance: 589.8
click at [1133, 446] on div "Paste to subject line: Alorica UK Limited - VAT return - June - August, 2025 Hi…" at bounding box center [990, 376] width 906 height 641
drag, startPoint x: 1201, startPoint y: 465, endPoint x: 1288, endPoint y: 479, distance: 88.1
click at [1288, 479] on div "Paste to subject line: Alorica UK Limited - VAT return - June - August, 2025 Hi…" at bounding box center [990, 376] width 906 height 641
click at [1281, 478] on p "For details of how to pay HMRC, please see here: https://www.gov.uk/pay-vat" at bounding box center [989, 473] width 859 height 16
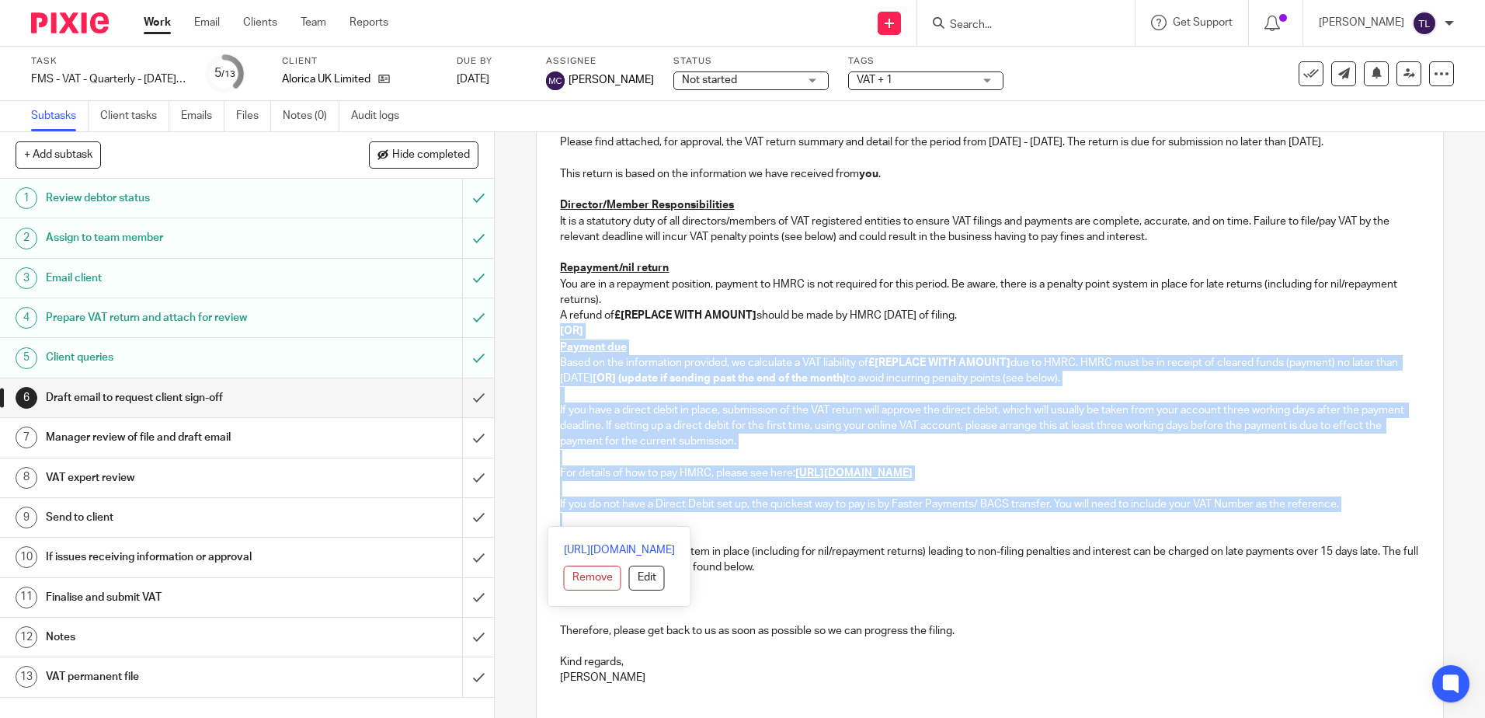
drag, startPoint x: 552, startPoint y: 332, endPoint x: 1380, endPoint y: 516, distance: 848.0
click at [1380, 516] on div "Paste to subject line: Alorica UK Limited - VAT return - June - August, 2025 Hi…" at bounding box center [990, 376] width 906 height 641
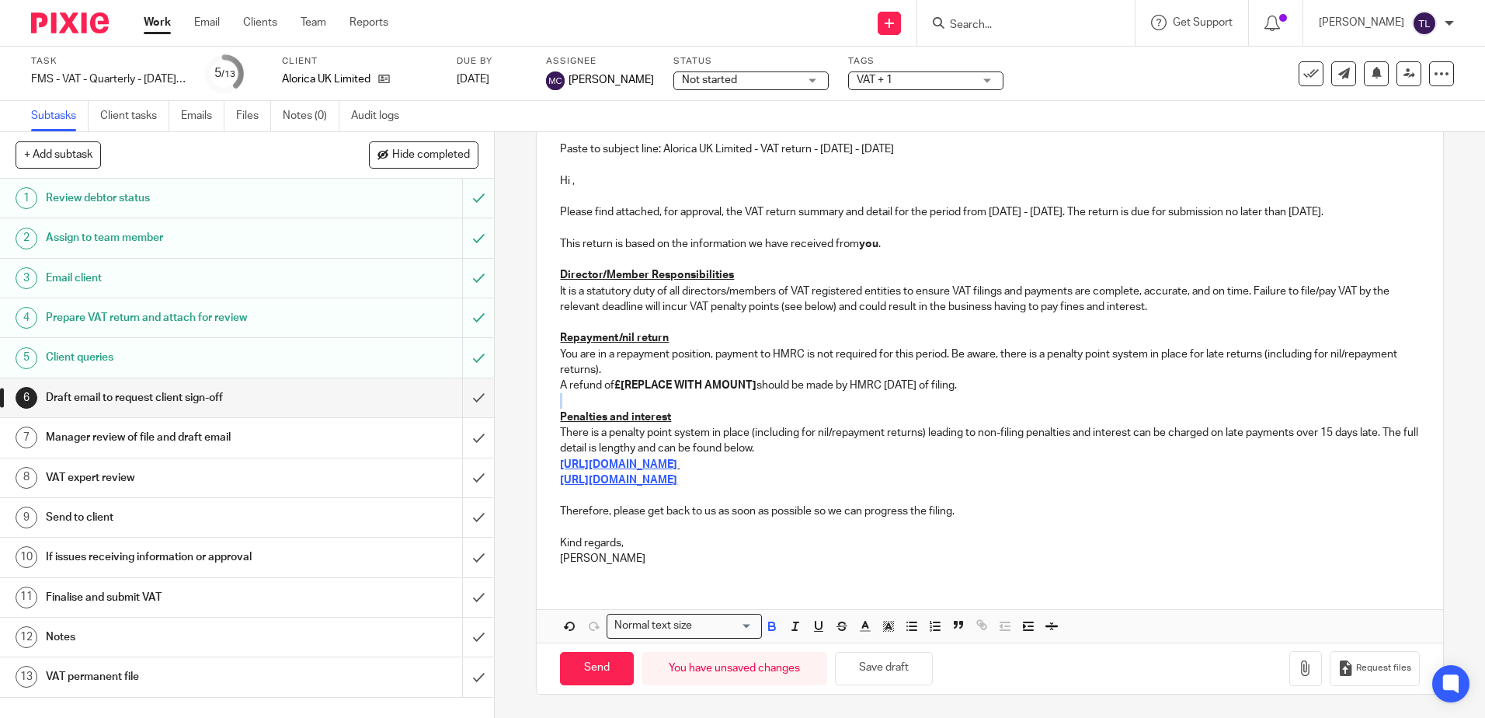
scroll to position [183, 0]
drag, startPoint x: 617, startPoint y: 384, endPoint x: 753, endPoint y: 392, distance: 135.4
click at [753, 392] on p "A refund of £[REPLACE WITH AMOUNT] should be made by HMRC within 6 weeks of fil…" at bounding box center [989, 385] width 859 height 16
click at [798, 304] on p "It is a statutory duty of all directors/members of VAT registered entities to e…" at bounding box center [989, 299] width 859 height 32
click at [622, 385] on strong "£9" at bounding box center [620, 385] width 12 height 11
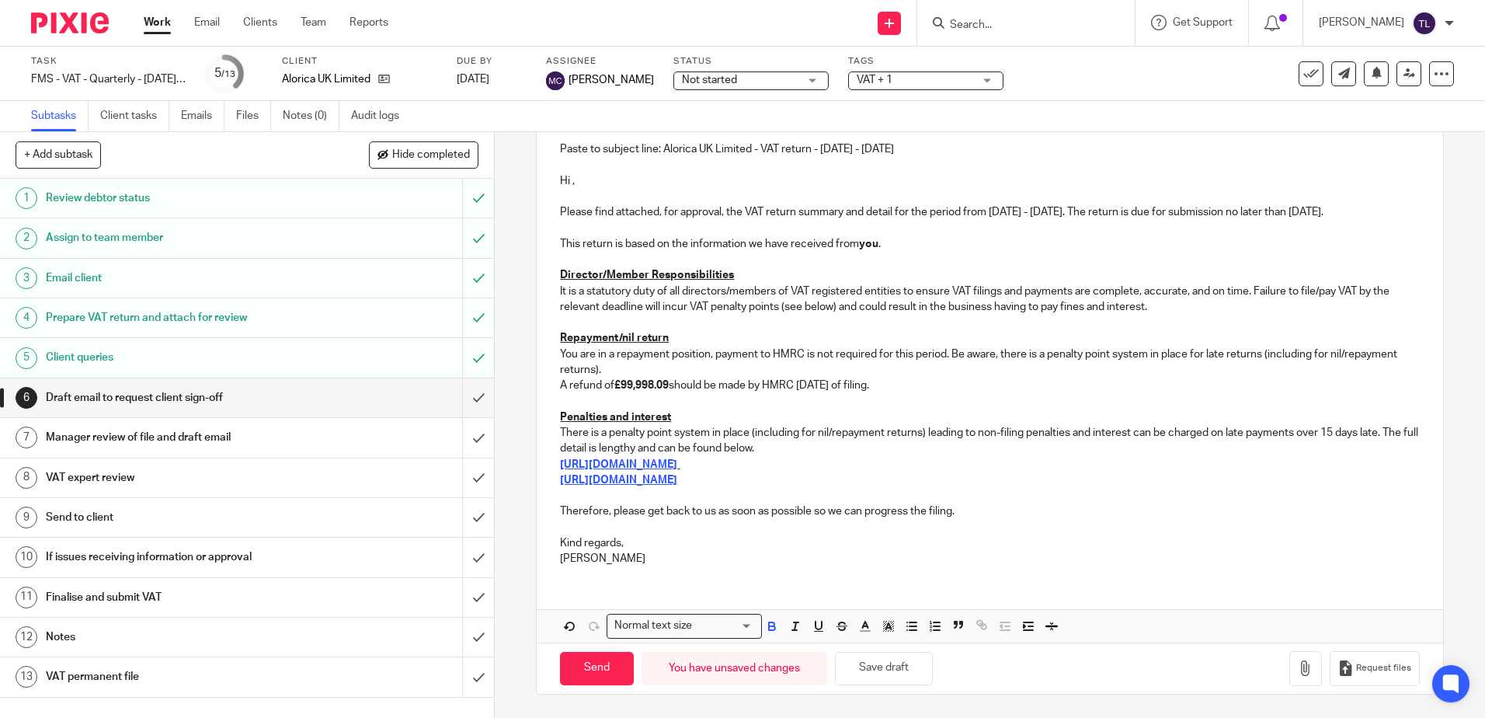
click at [725, 414] on p "Penalties and interest" at bounding box center [989, 417] width 859 height 16
click at [599, 559] on p "Thomas" at bounding box center [989, 559] width 859 height 16
click at [567, 558] on p "Thomas" at bounding box center [989, 559] width 859 height 16
click at [568, 558] on p "Thomas" at bounding box center [989, 559] width 859 height 16
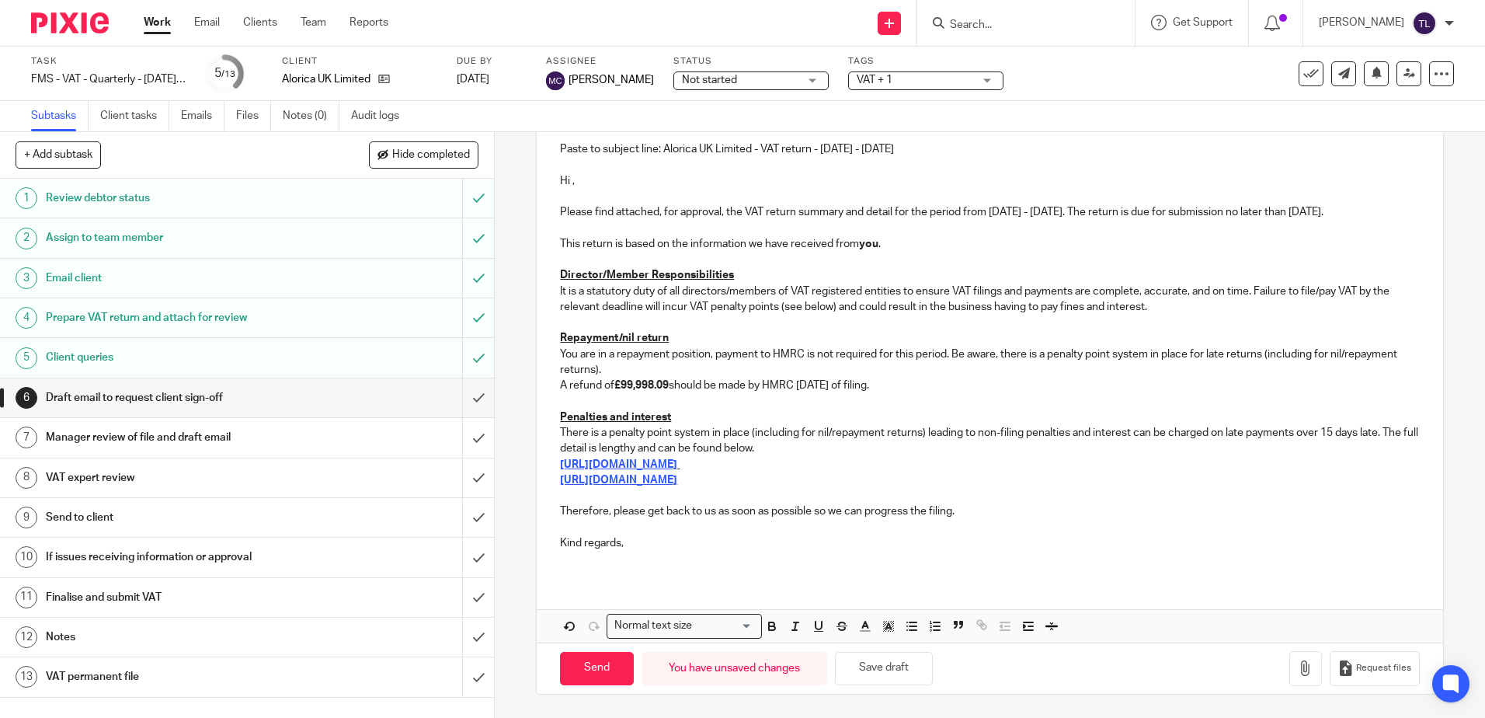
click at [869, 369] on p "You are in a repayment position, payment to HMRC is not required for this perio…" at bounding box center [989, 362] width 859 height 32
click at [913, 668] on button "Save draft" at bounding box center [884, 668] width 98 height 33
click at [466, 398] on input "submit" at bounding box center [247, 397] width 494 height 39
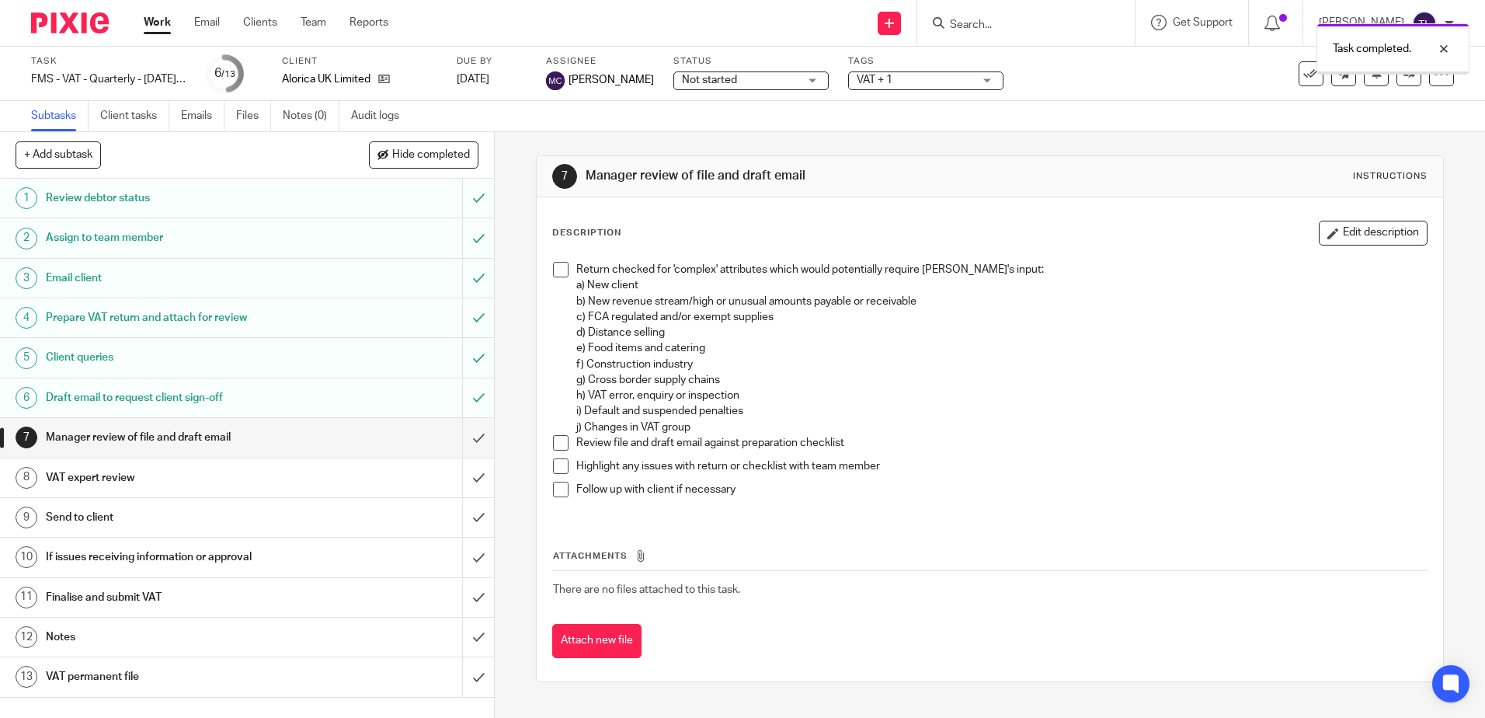
click at [894, 78] on span "VAT + 1" at bounding box center [915, 80] width 116 height 16
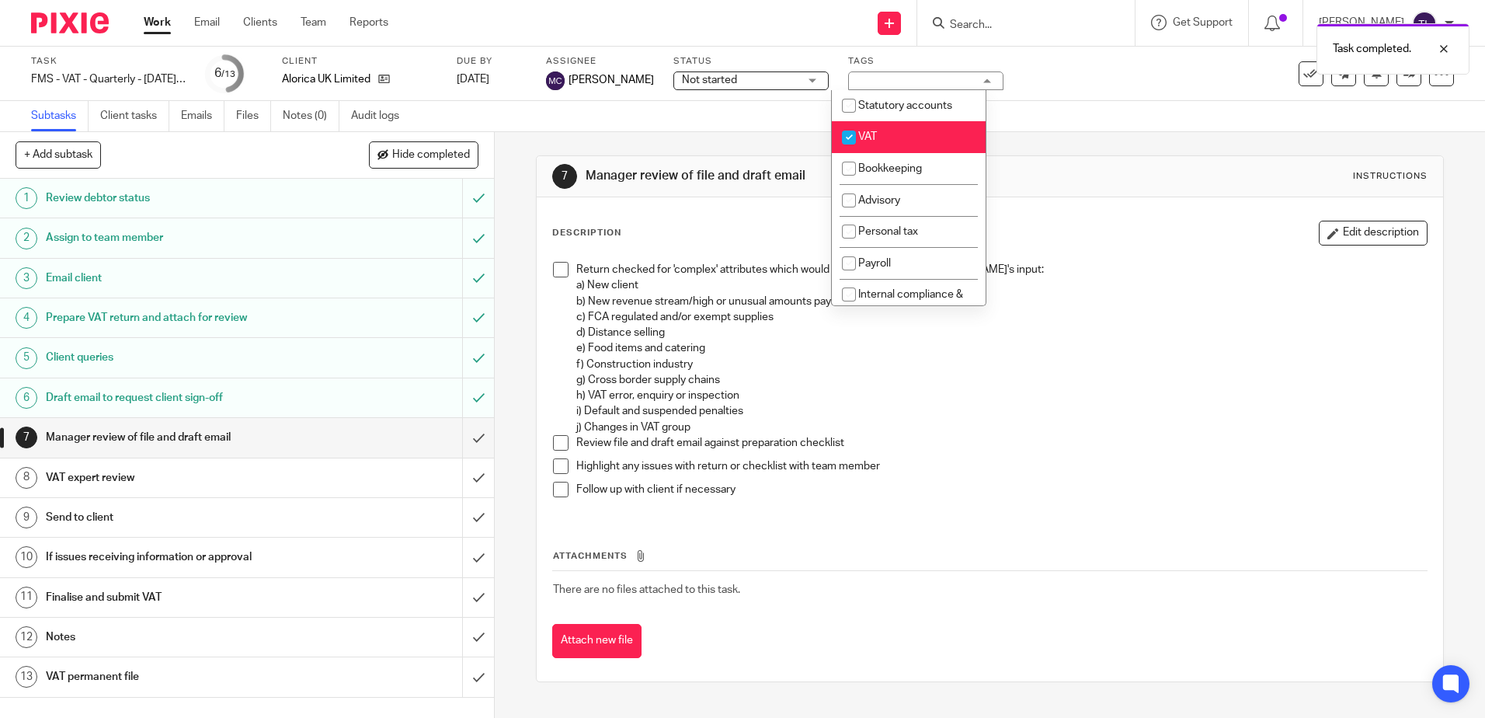
click at [752, 82] on span "Not started" at bounding box center [740, 80] width 116 height 16
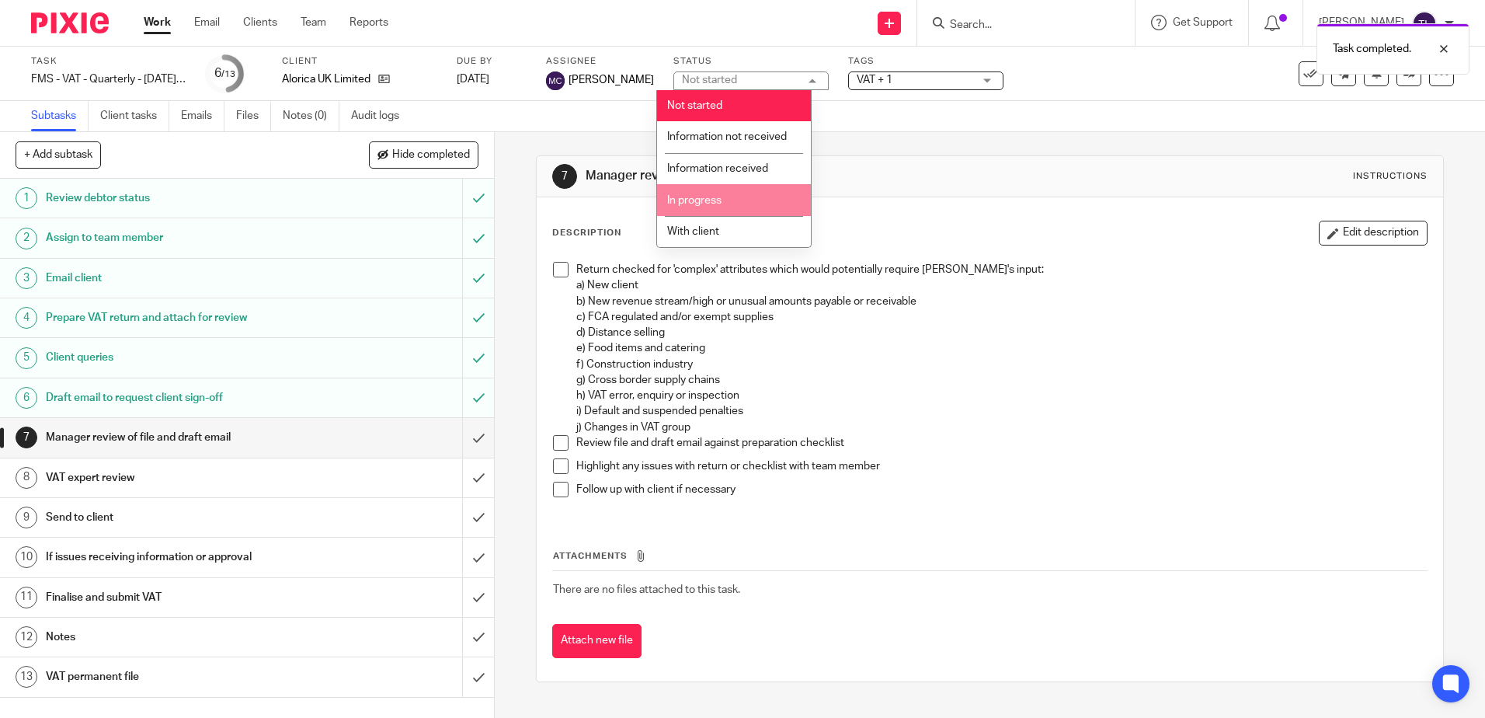
click at [752, 192] on li "In progress" at bounding box center [734, 200] width 154 height 32
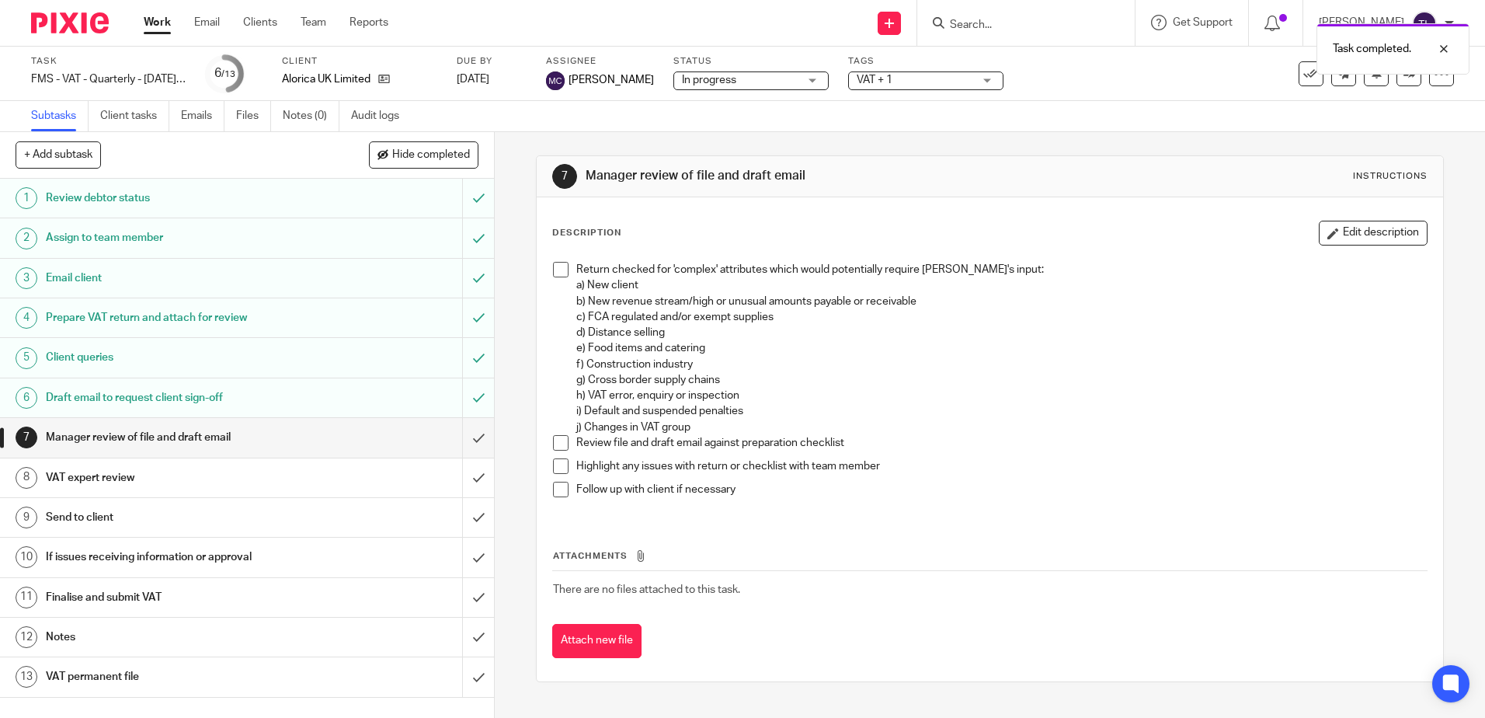
click at [876, 78] on span "VAT + 1" at bounding box center [915, 80] width 116 height 16
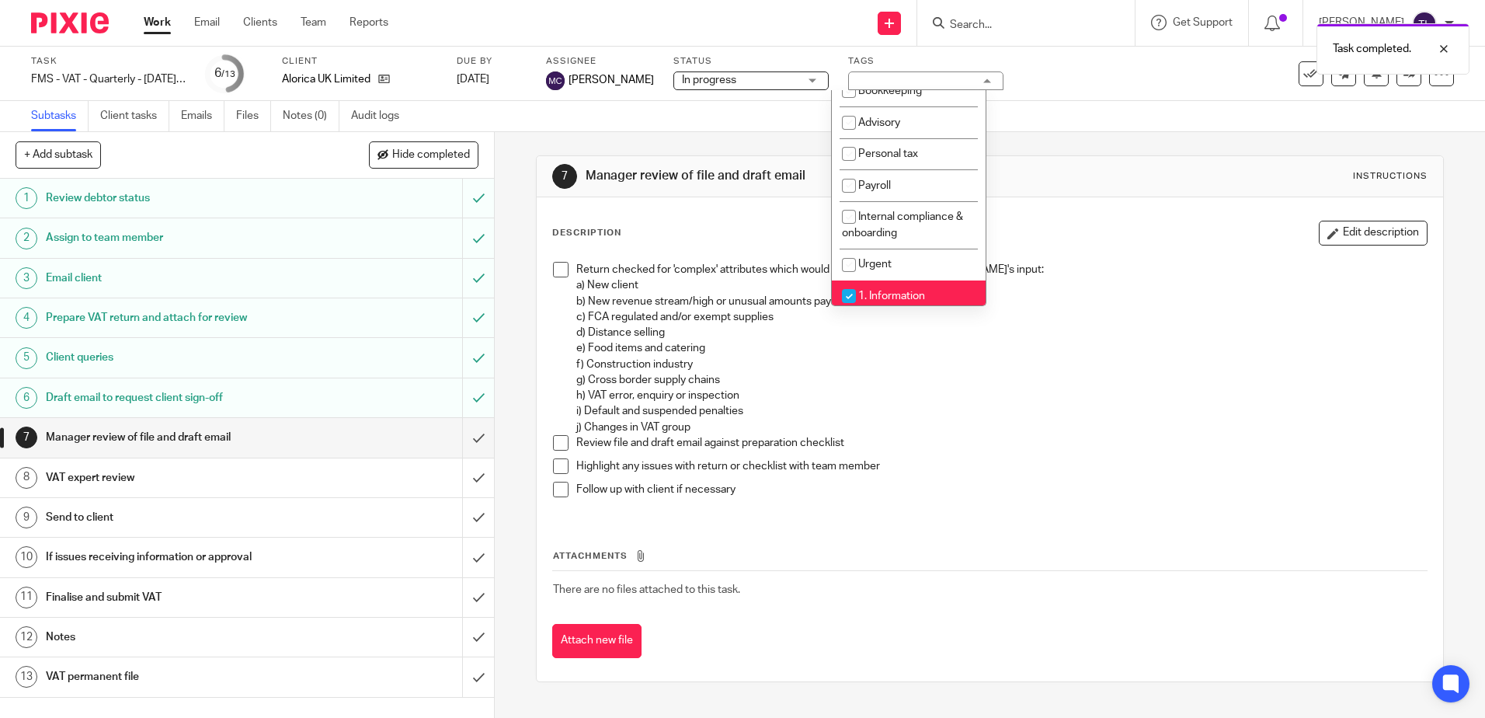
scroll to position [233, 0]
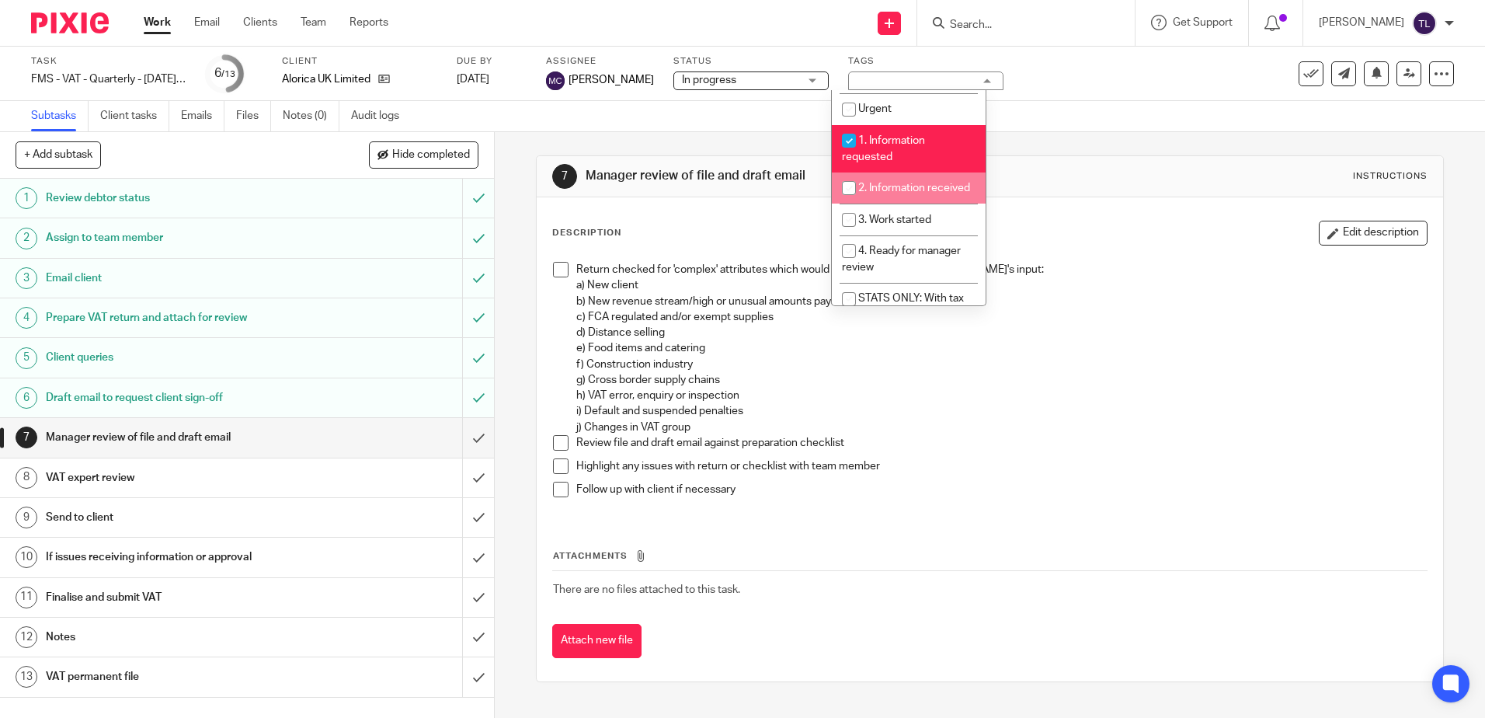
click at [904, 188] on span "2. Information received" at bounding box center [914, 188] width 112 height 11
checkbox input "true"
click at [913, 225] on span "3. Work started" at bounding box center [894, 219] width 73 height 11
checkbox input "true"
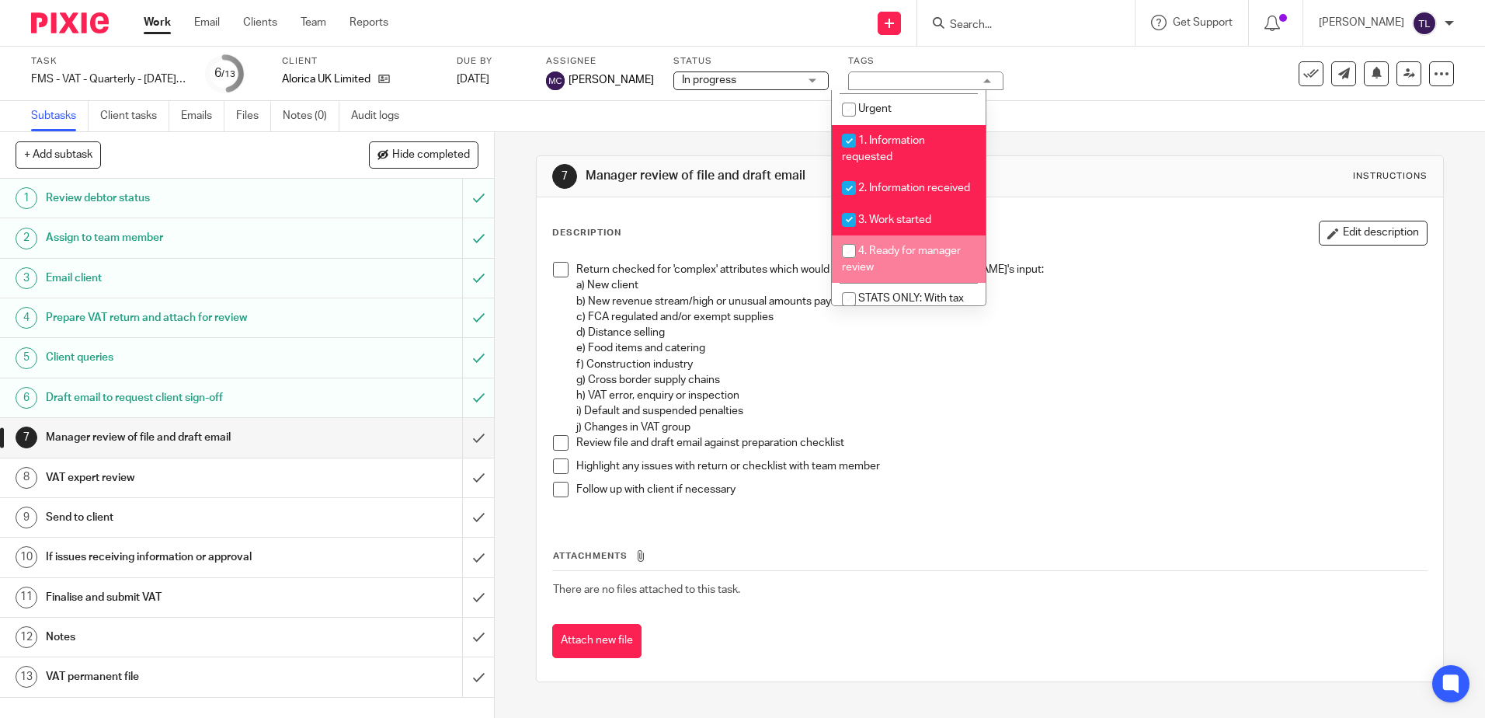
click at [916, 270] on span "4. Ready for manager review" at bounding box center [901, 258] width 119 height 27
checkbox input "true"
click at [690, 232] on div "Description Edit description" at bounding box center [989, 233] width 875 height 25
